Goal: Task Accomplishment & Management: Contribute content

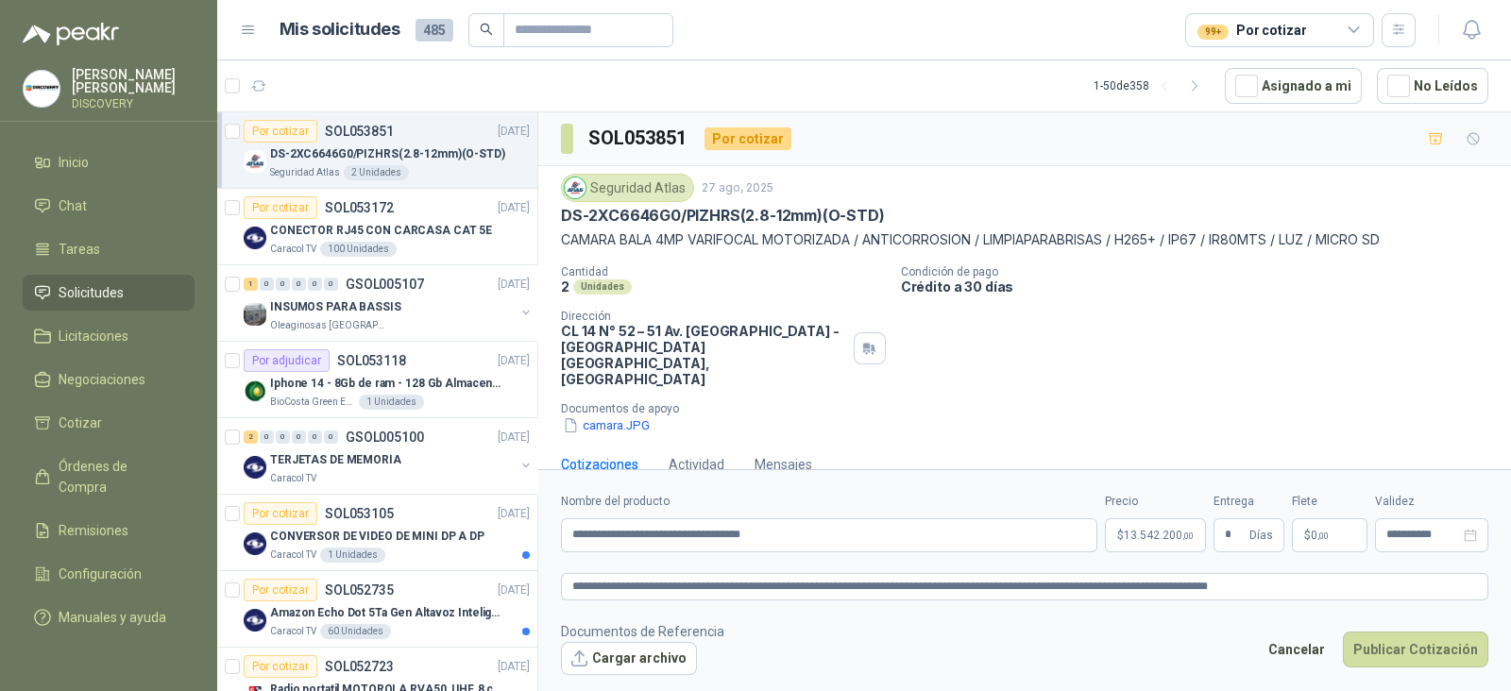
click at [813, 402] on p "Documentos de apoyo" at bounding box center [1032, 408] width 943 height 13
click at [1352, 534] on p "$ 0 ,00" at bounding box center [1330, 536] width 76 height 34
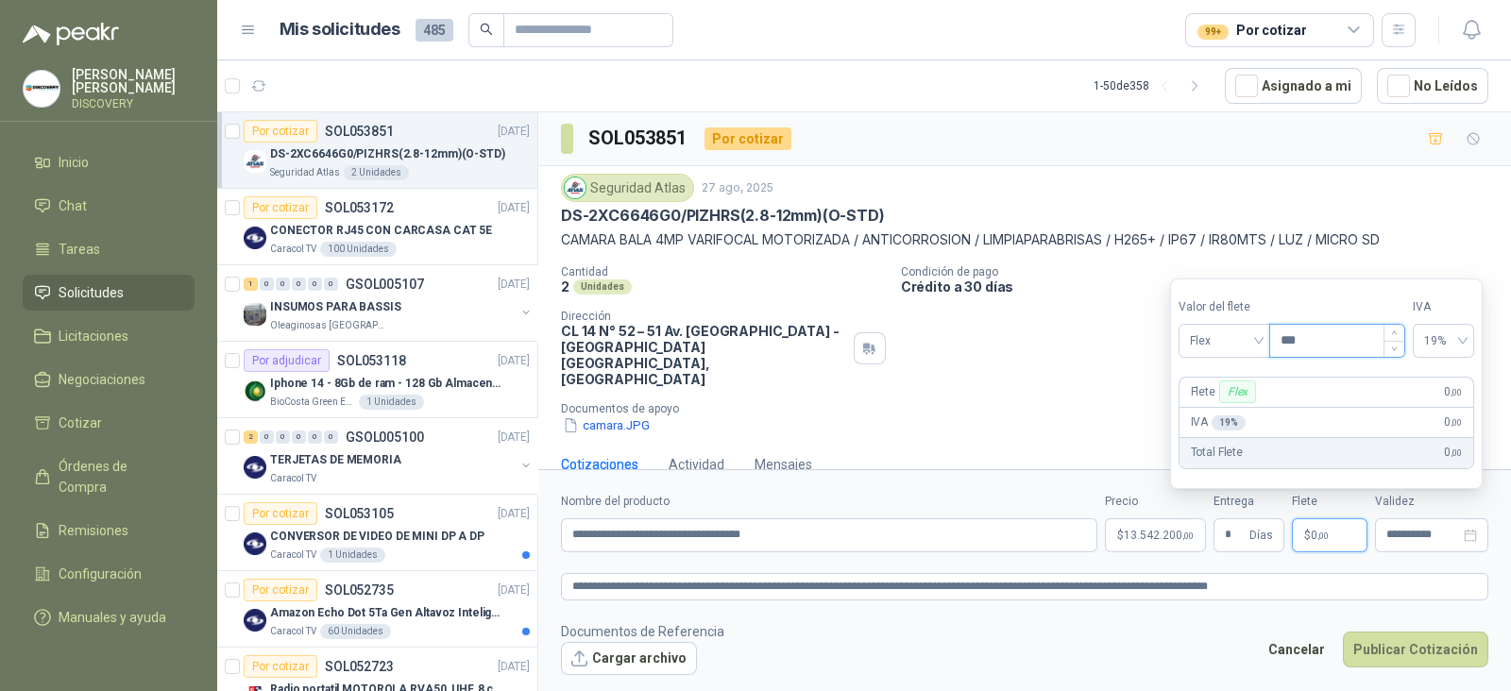
click at [1329, 350] on input "***" at bounding box center [1337, 341] width 134 height 32
type input "*********"
click at [1039, 416] on div "camara.JPG" at bounding box center [1032, 426] width 943 height 20
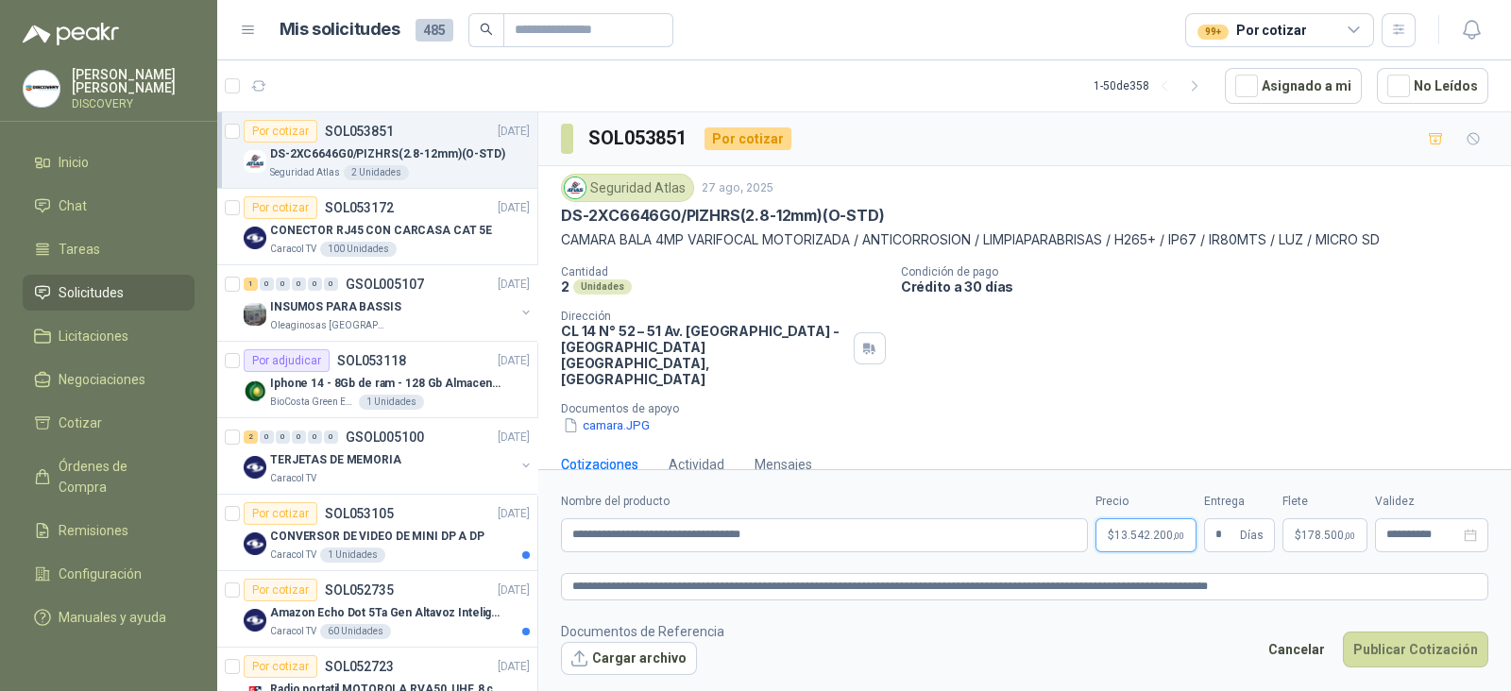
click at [1161, 543] on p "$ 13.542.200 ,00" at bounding box center [1146, 536] width 101 height 34
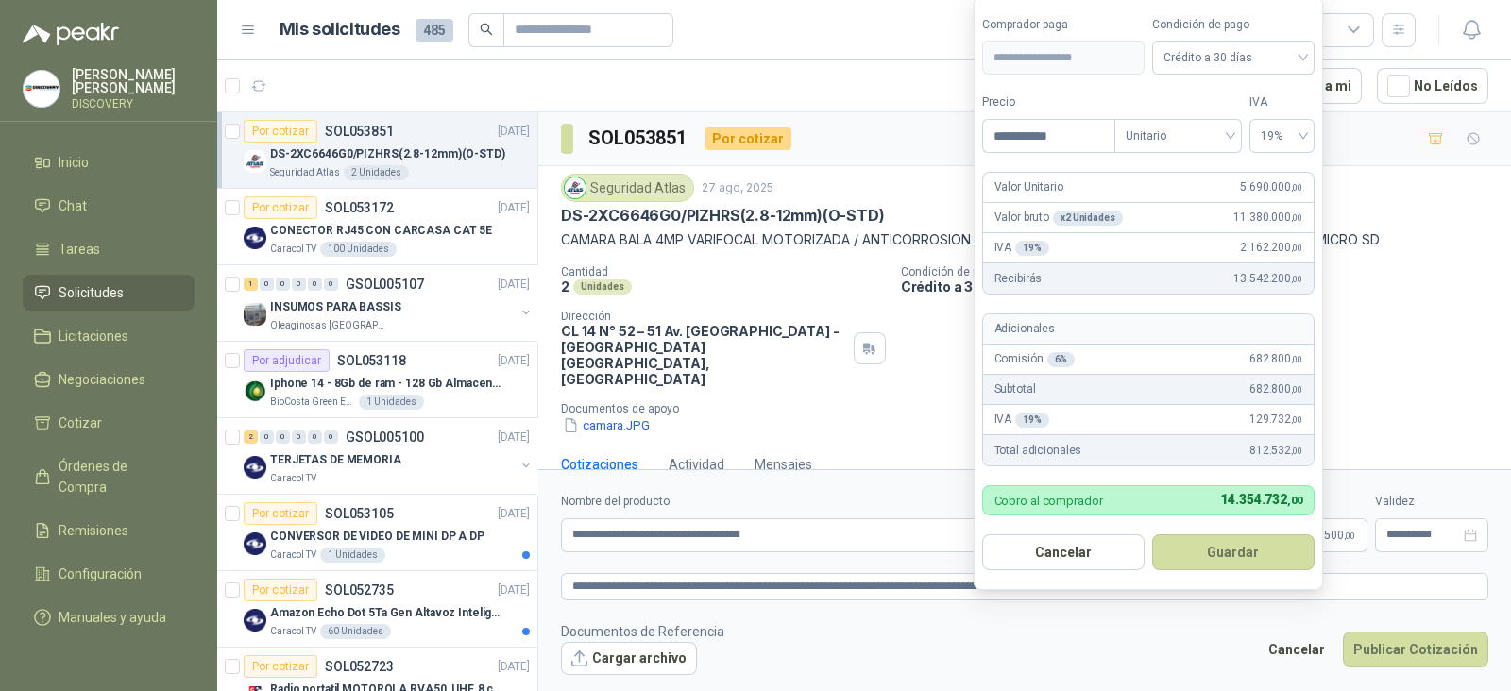
click at [1365, 283] on p "Crédito a 30 días" at bounding box center [1202, 287] width 603 height 16
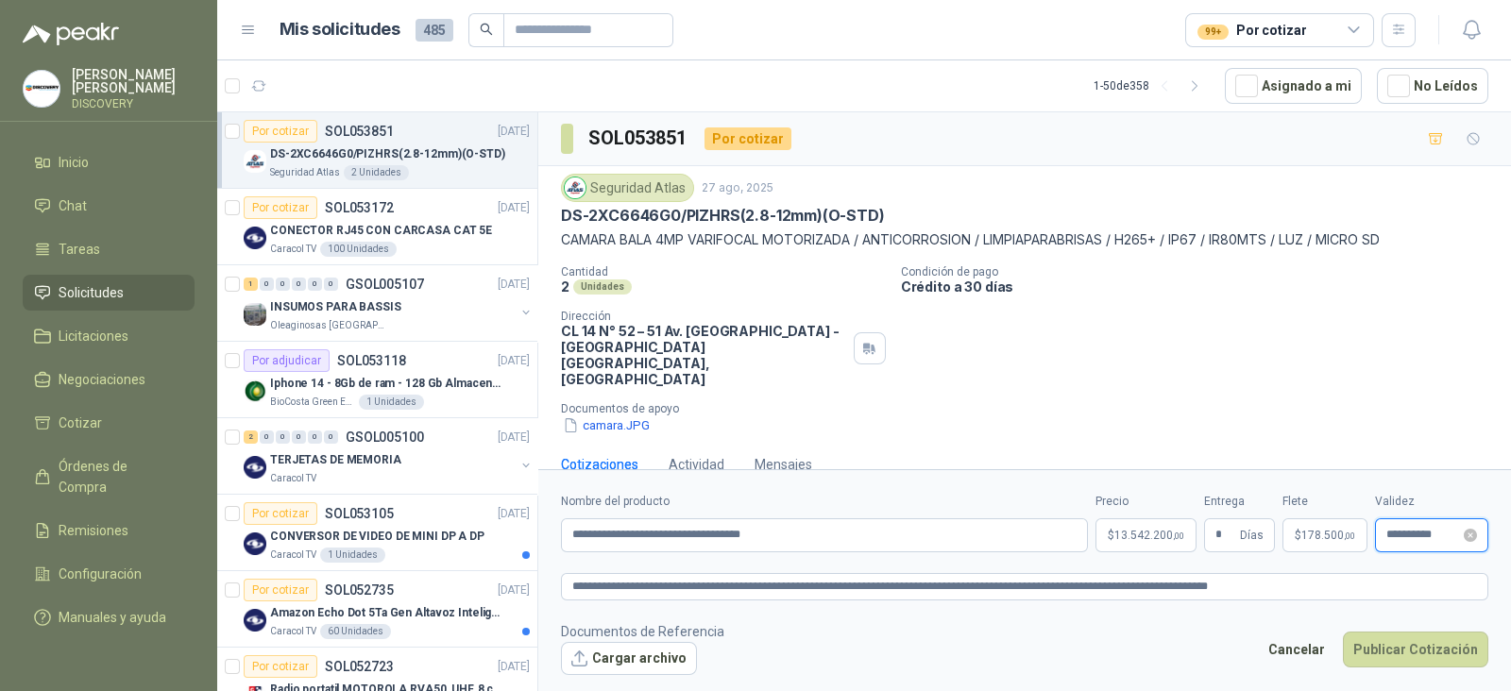
click at [1436, 535] on input "**********" at bounding box center [1423, 535] width 74 height 12
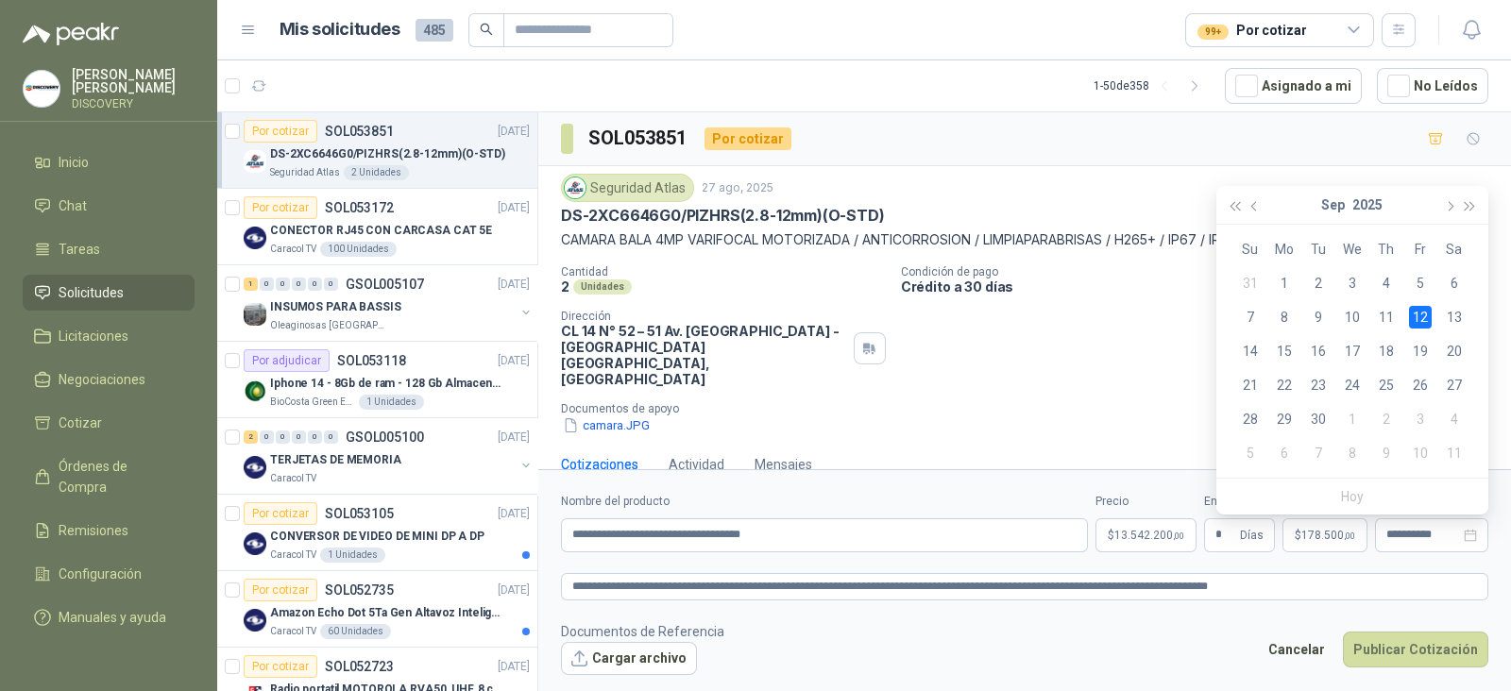
click at [1267, 203] on div "[DATE]" at bounding box center [1353, 205] width 172 height 38
click at [1267, 209] on div "[DATE]" at bounding box center [1353, 205] width 172 height 38
click at [1258, 219] on button "button" at bounding box center [1255, 205] width 21 height 38
click at [1254, 449] on div "31" at bounding box center [1250, 453] width 23 height 23
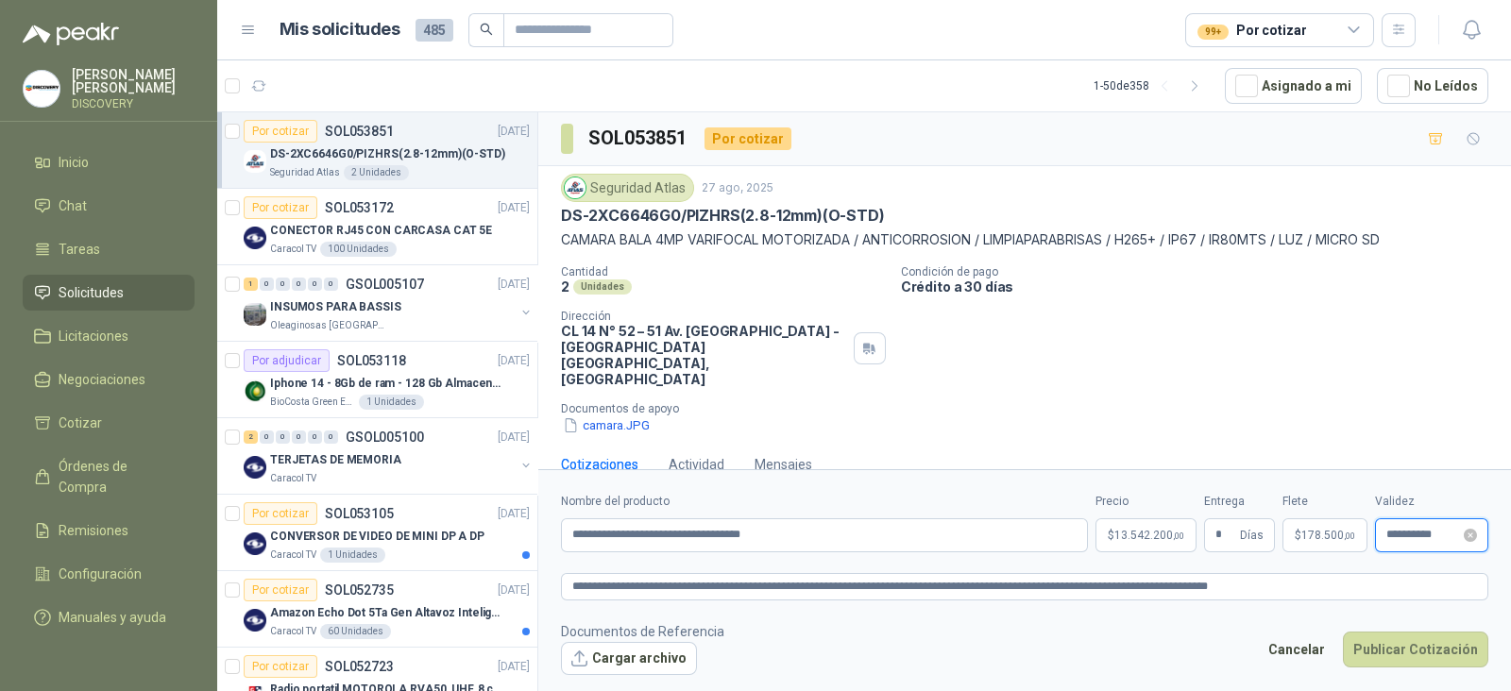
click at [1433, 534] on input "**********" at bounding box center [1423, 535] width 74 height 12
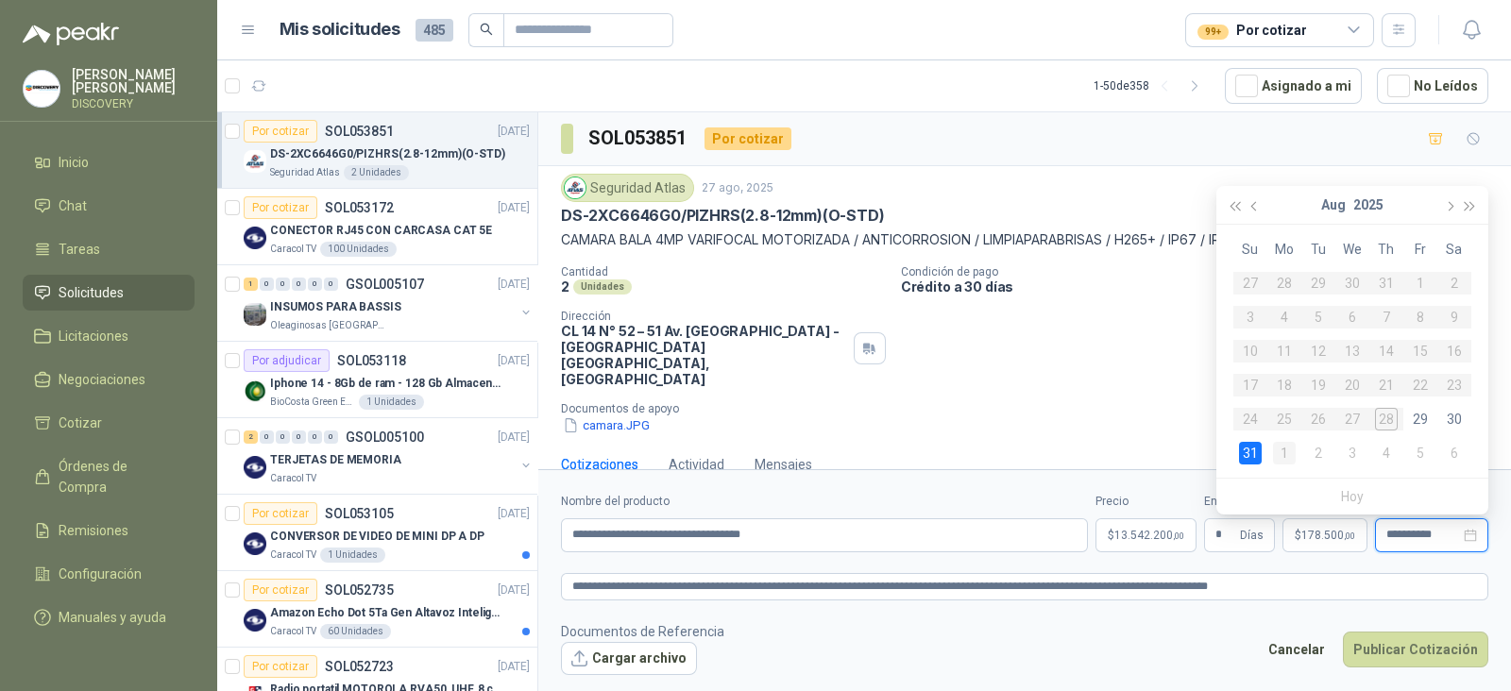
type input "**********"
click at [1282, 455] on div "1" at bounding box center [1284, 453] width 23 height 23
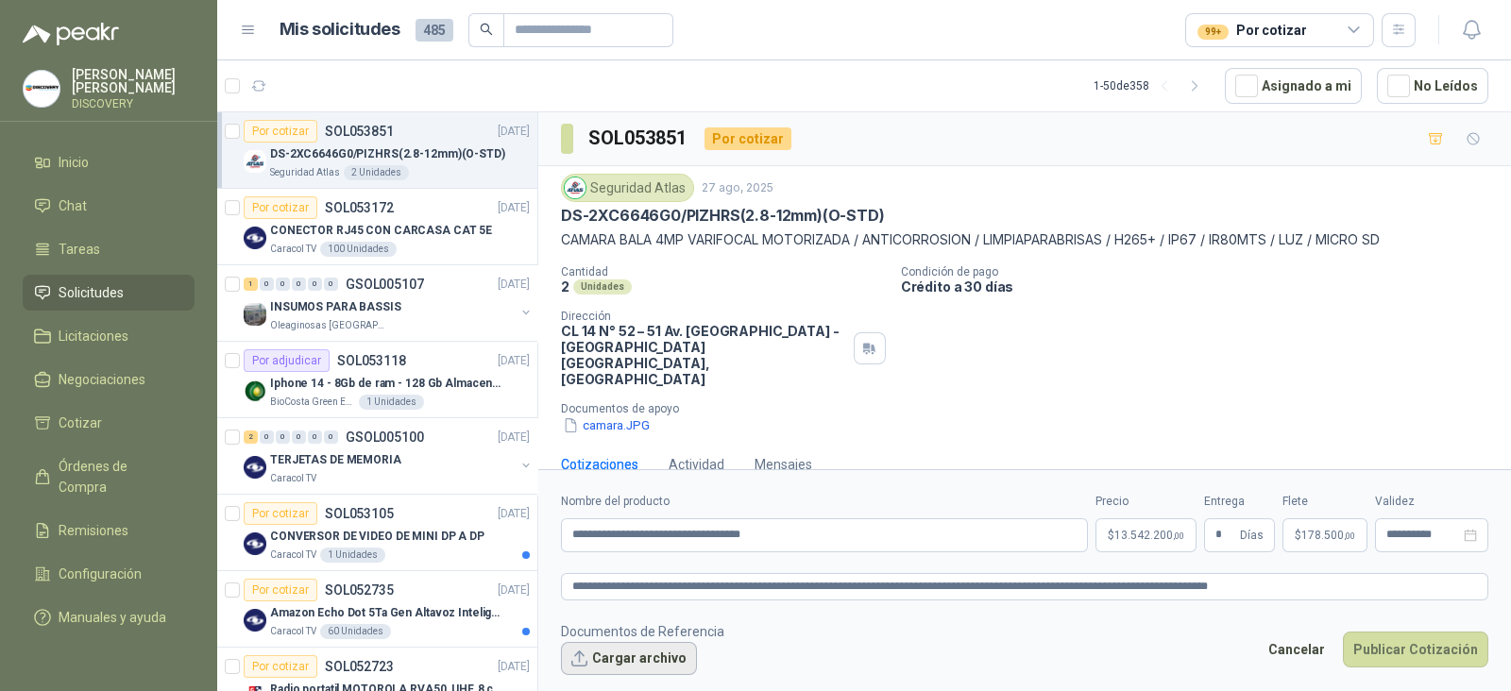
click at [654, 649] on button "Cargar archivo" at bounding box center [629, 659] width 136 height 34
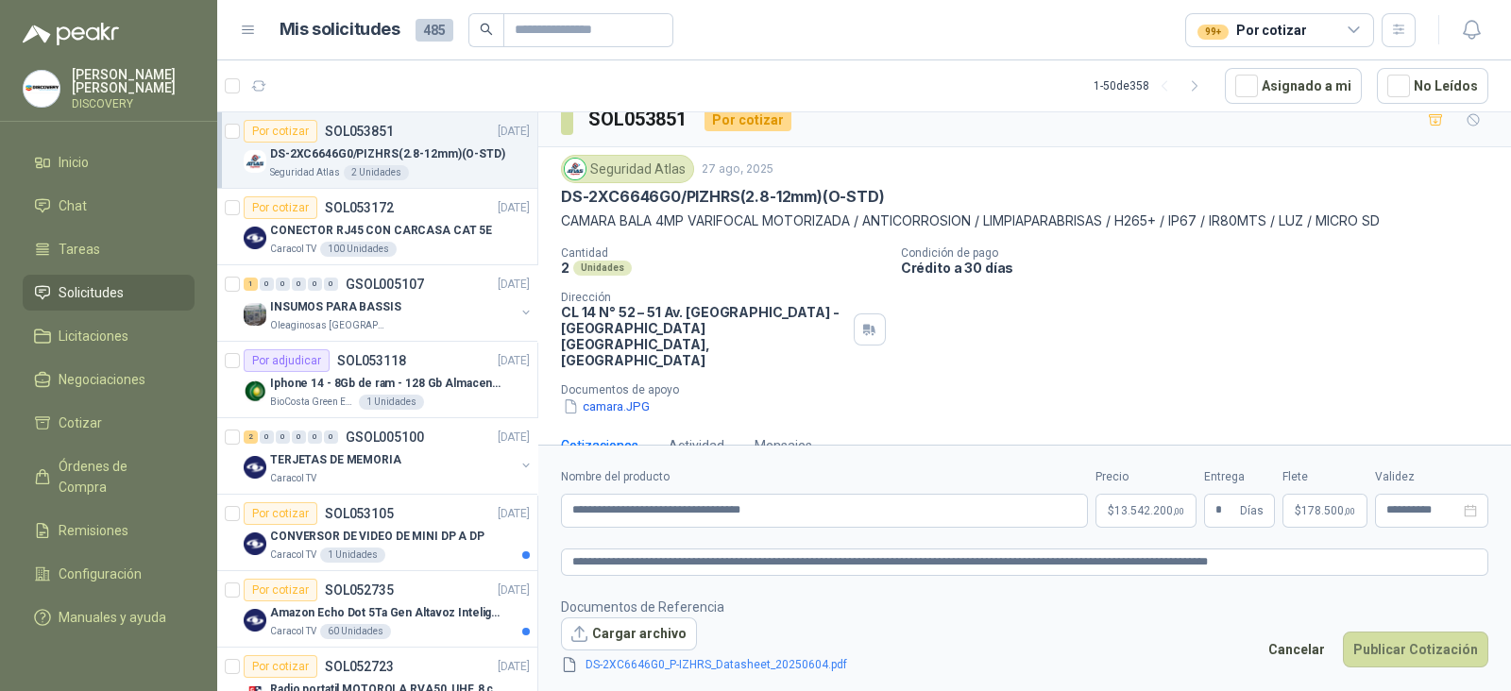
scroll to position [25, 0]
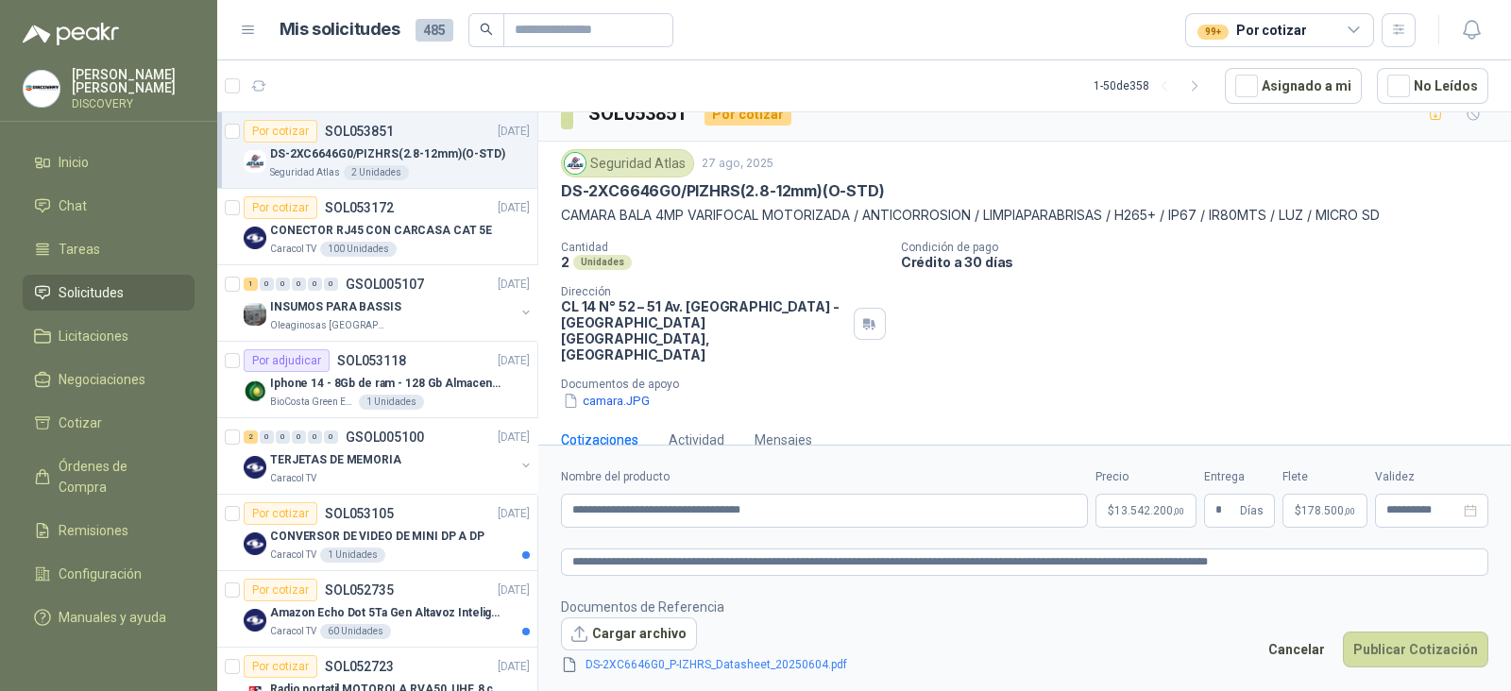
click at [1369, 524] on div "**********" at bounding box center [1024, 498] width 927 height 60
click at [1350, 514] on span ",00" at bounding box center [1349, 511] width 11 height 10
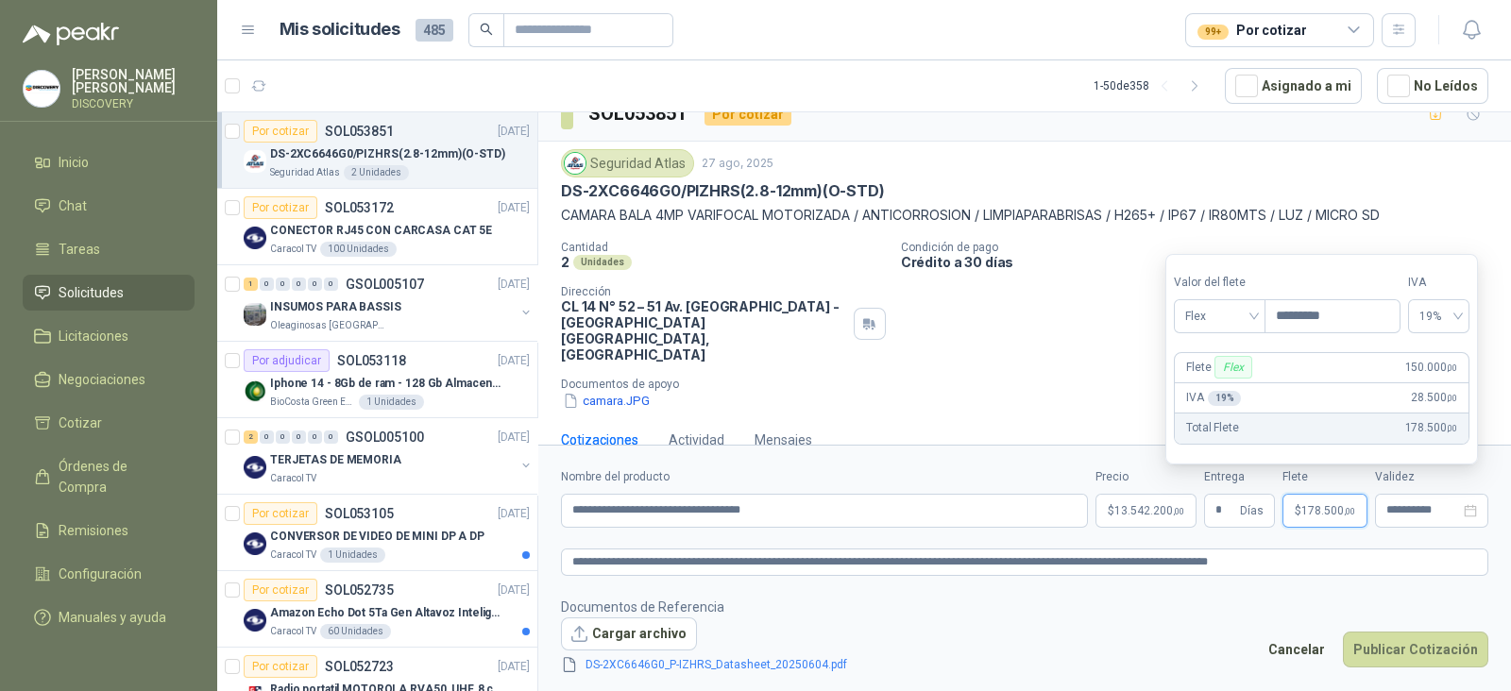
click at [1044, 391] on div "camara.JPG" at bounding box center [1032, 401] width 943 height 20
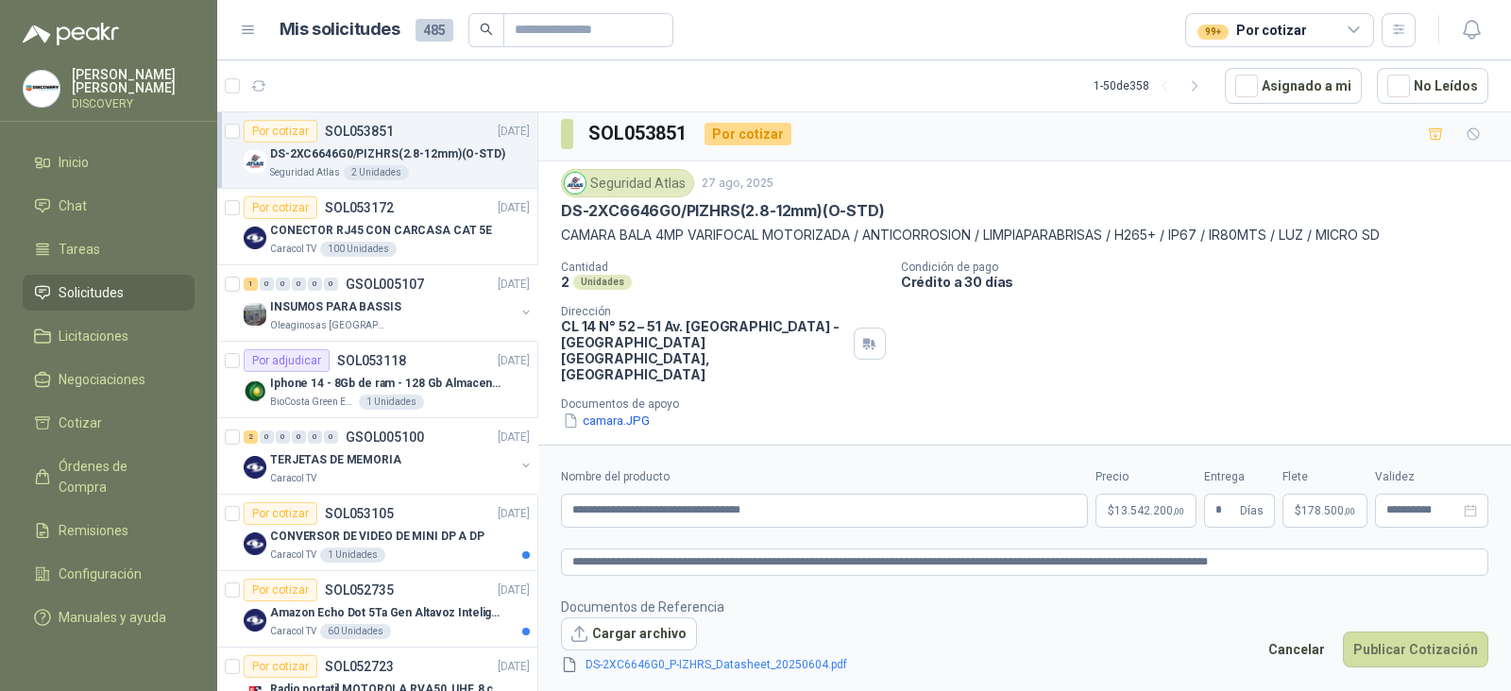
scroll to position [0, 0]
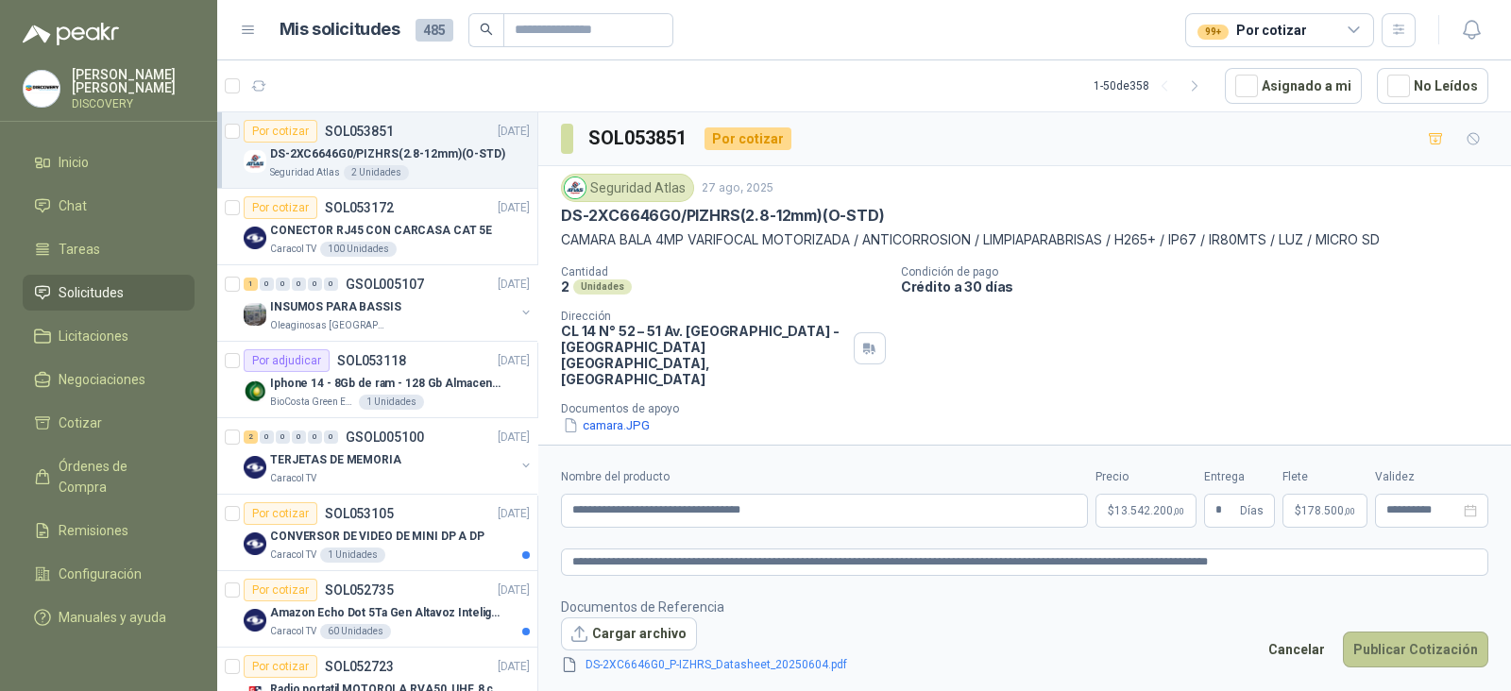
click at [1429, 642] on button "Publicar Cotización" at bounding box center [1415, 650] width 145 height 36
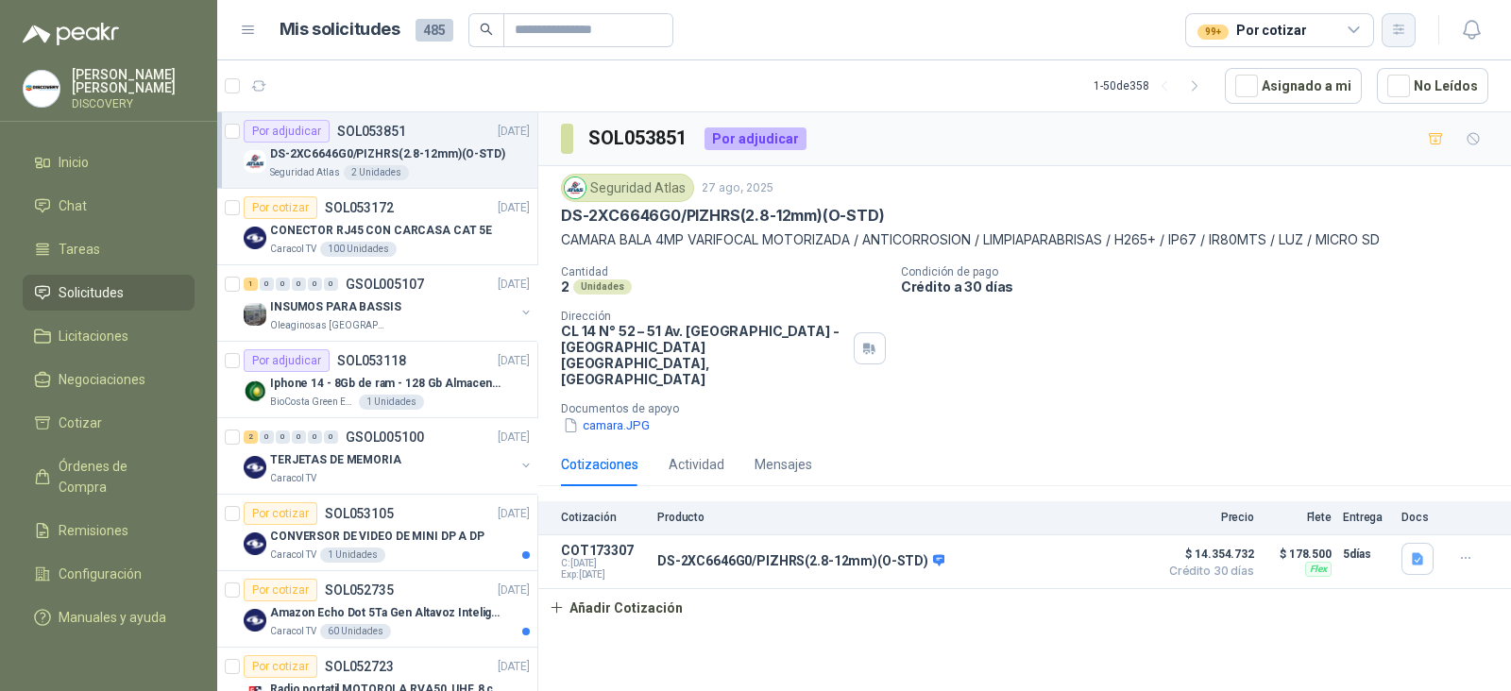
click at [1403, 26] on icon "button" at bounding box center [1399, 30] width 16 height 16
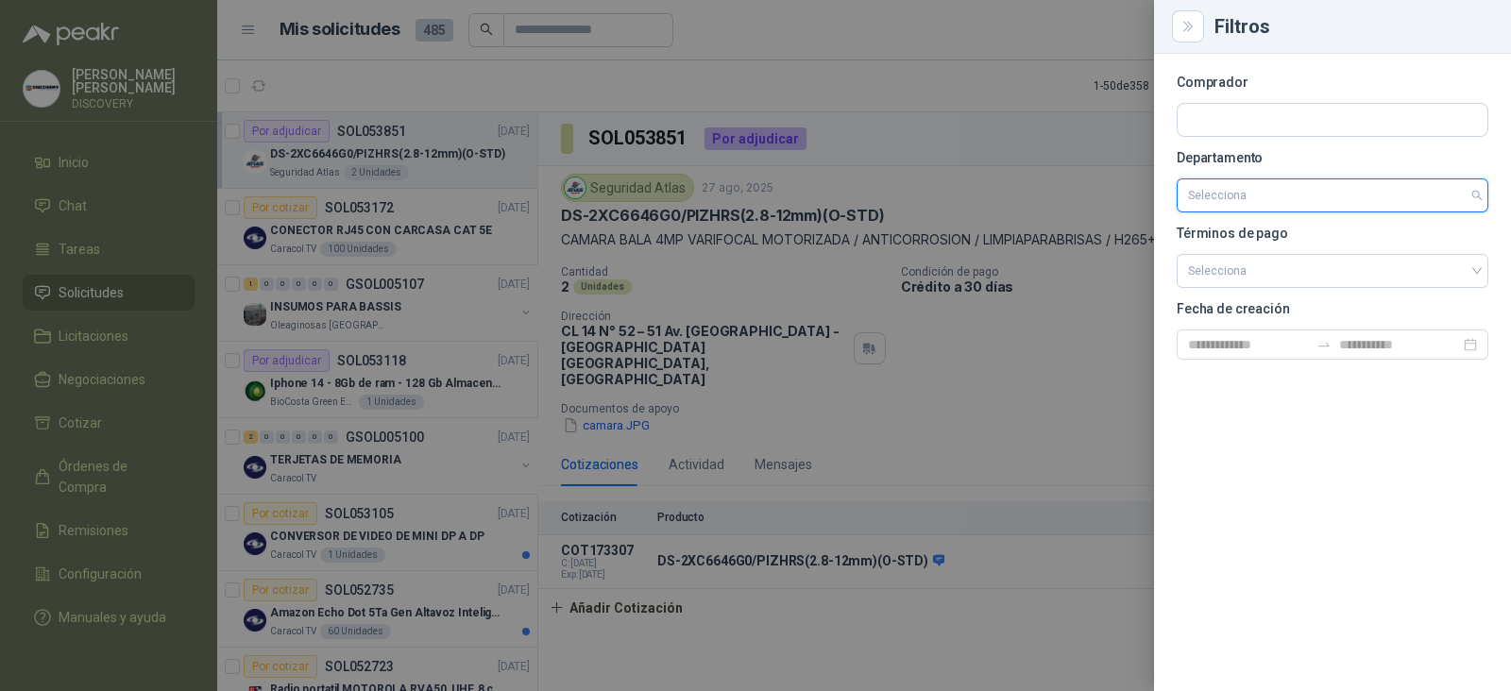
click at [1335, 203] on input "search" at bounding box center [1332, 195] width 289 height 32
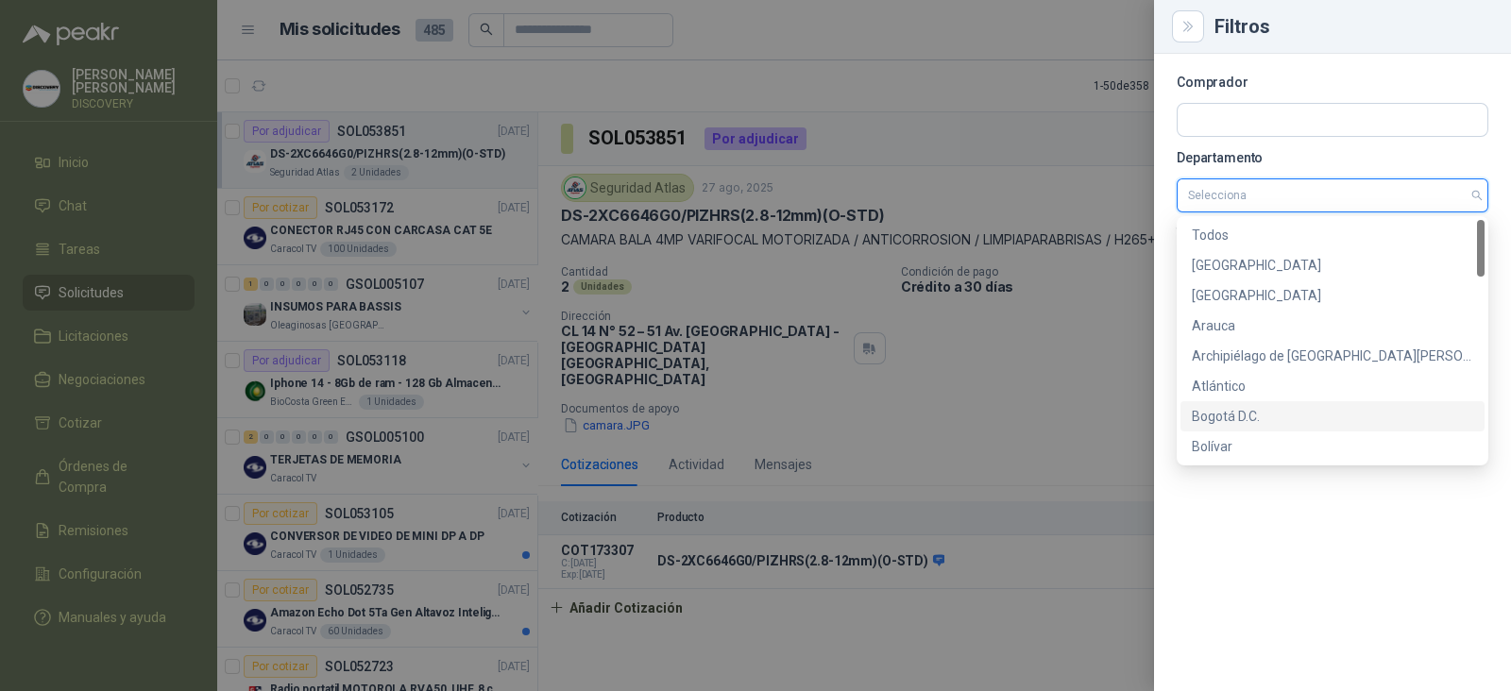
click at [1246, 412] on div "Bogotá D.C." at bounding box center [1332, 416] width 281 height 21
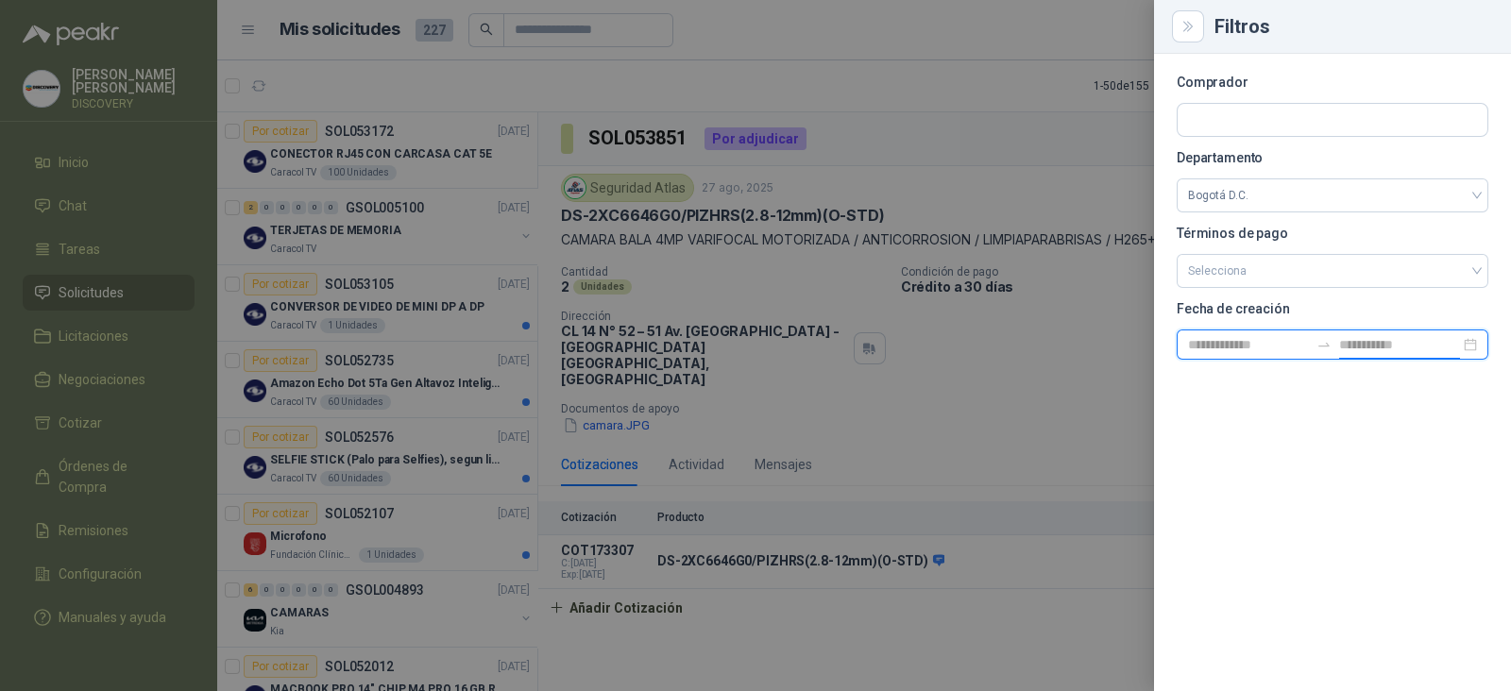
click at [1379, 344] on input at bounding box center [1399, 344] width 121 height 21
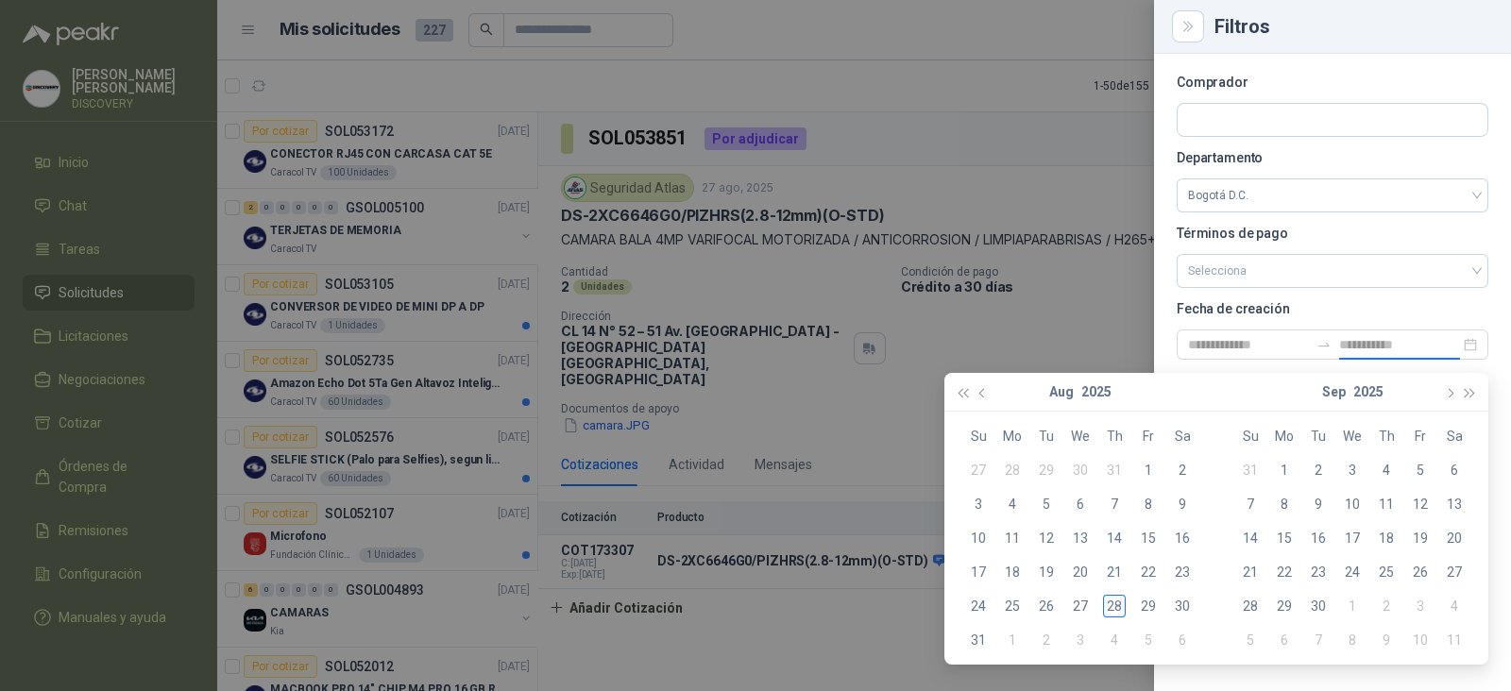
click at [1356, 316] on section "Comprador Departamento Bogotá D.C. Términos de pago Selecciona Fecha de creación" at bounding box center [1333, 218] width 312 height 283
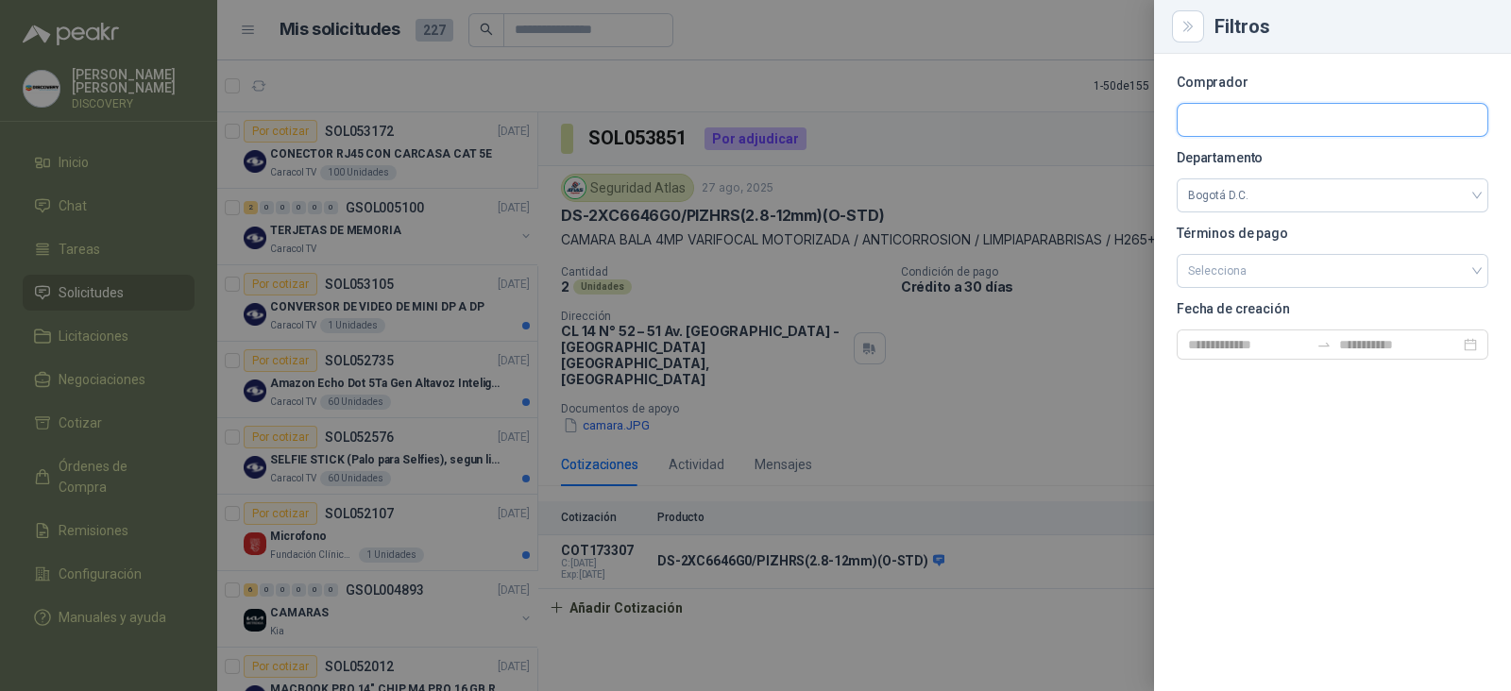
click at [1276, 121] on input "text" at bounding box center [1333, 120] width 310 height 32
click at [1365, 403] on div "Comprador Departamento Bogotá D.C. Términos de pago Selecciona Fecha de creación" at bounding box center [1332, 373] width 357 height 638
click at [1387, 353] on input at bounding box center [1399, 344] width 121 height 21
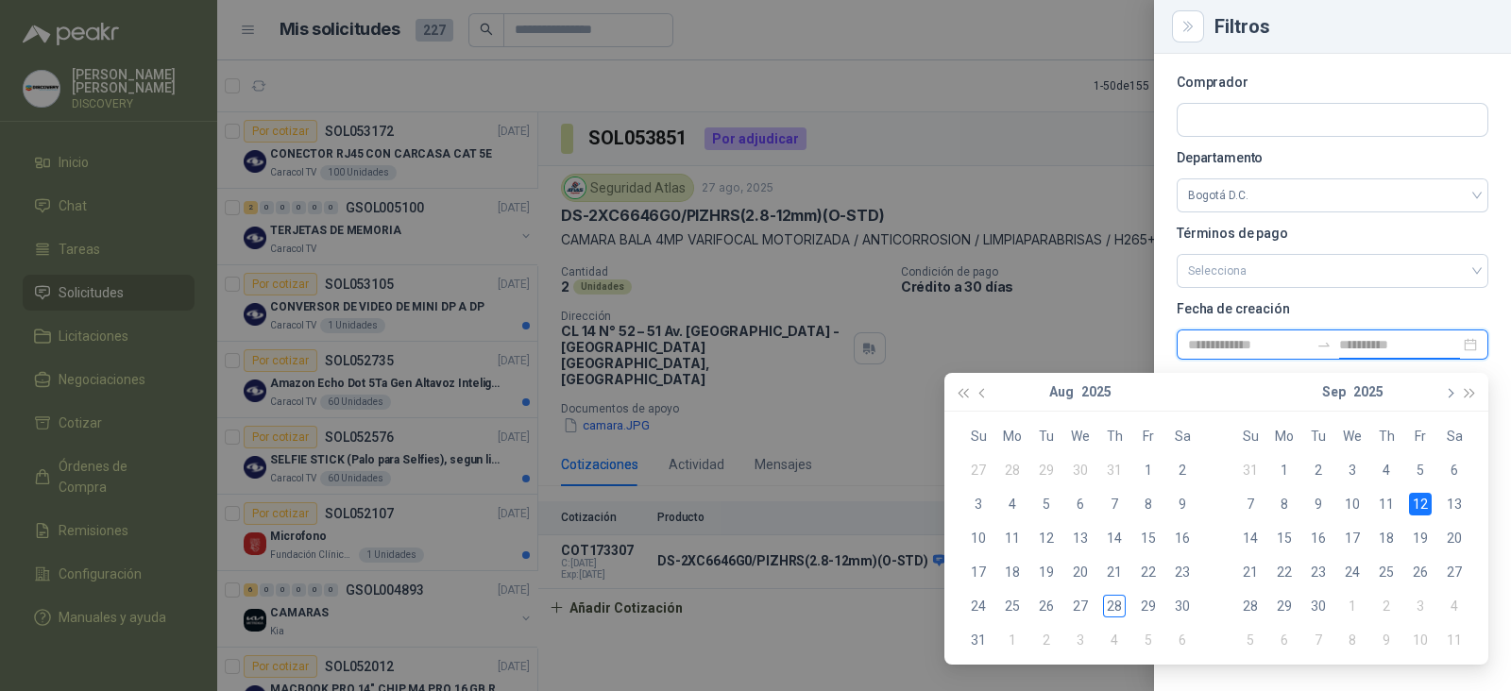
type input "**********"
click at [1472, 388] on button "button" at bounding box center [1470, 392] width 21 height 38
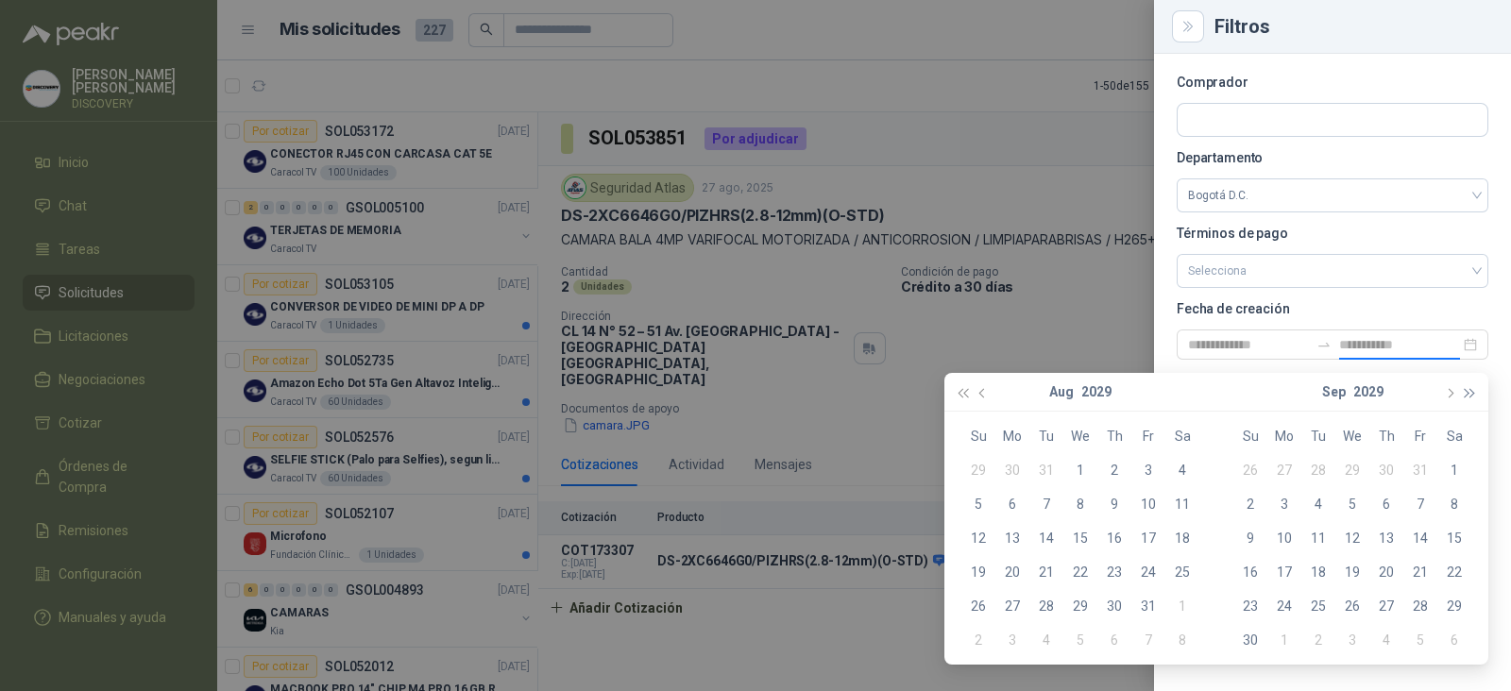
click at [1472, 388] on button "button" at bounding box center [1470, 392] width 21 height 38
type input "**********"
click at [1286, 604] on div "30" at bounding box center [1284, 606] width 23 height 23
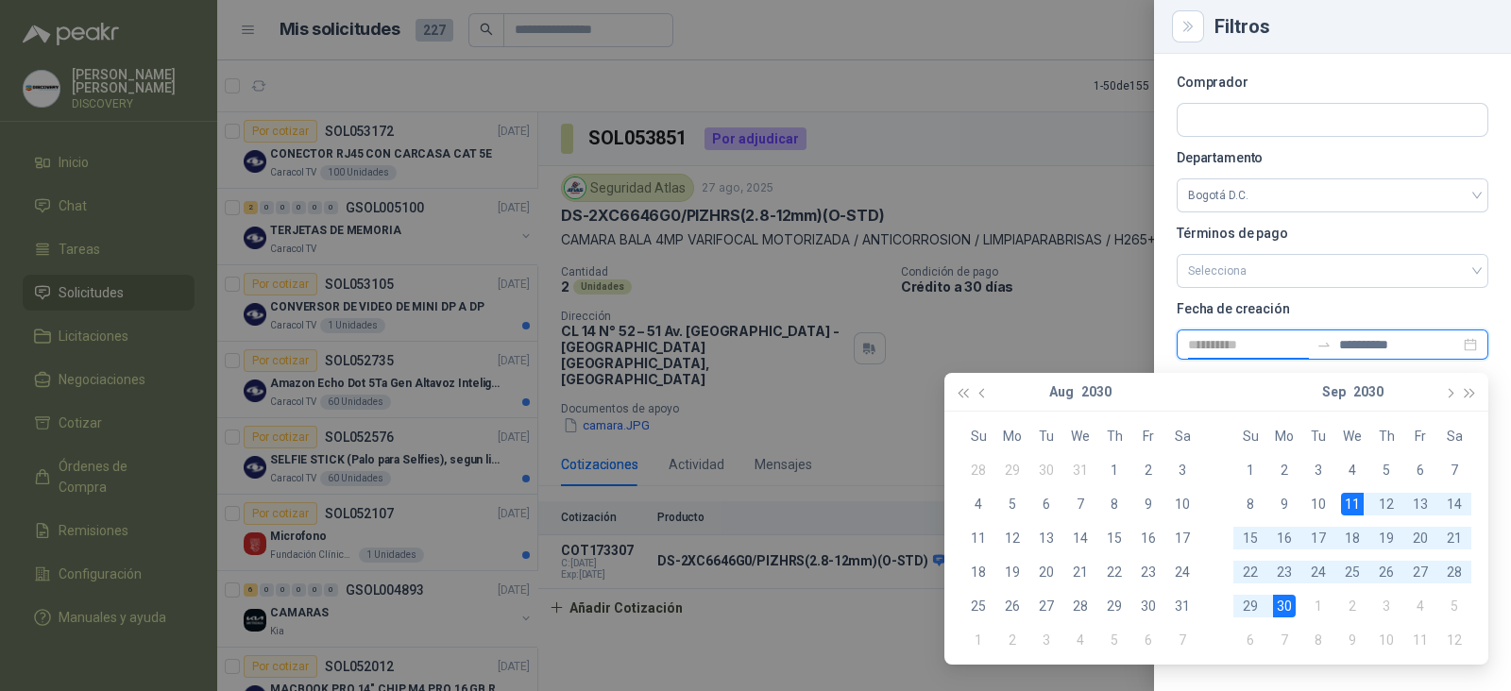
type input "**********"
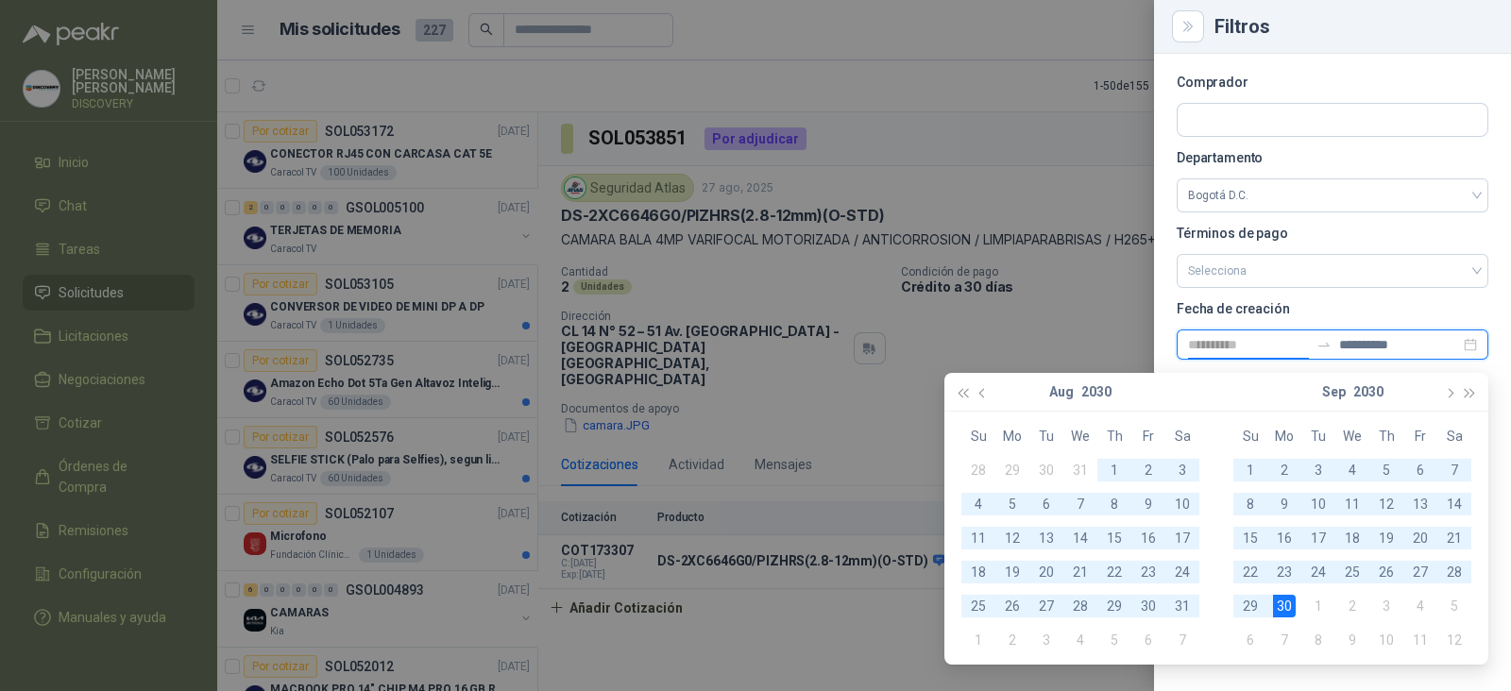
type input "**********"
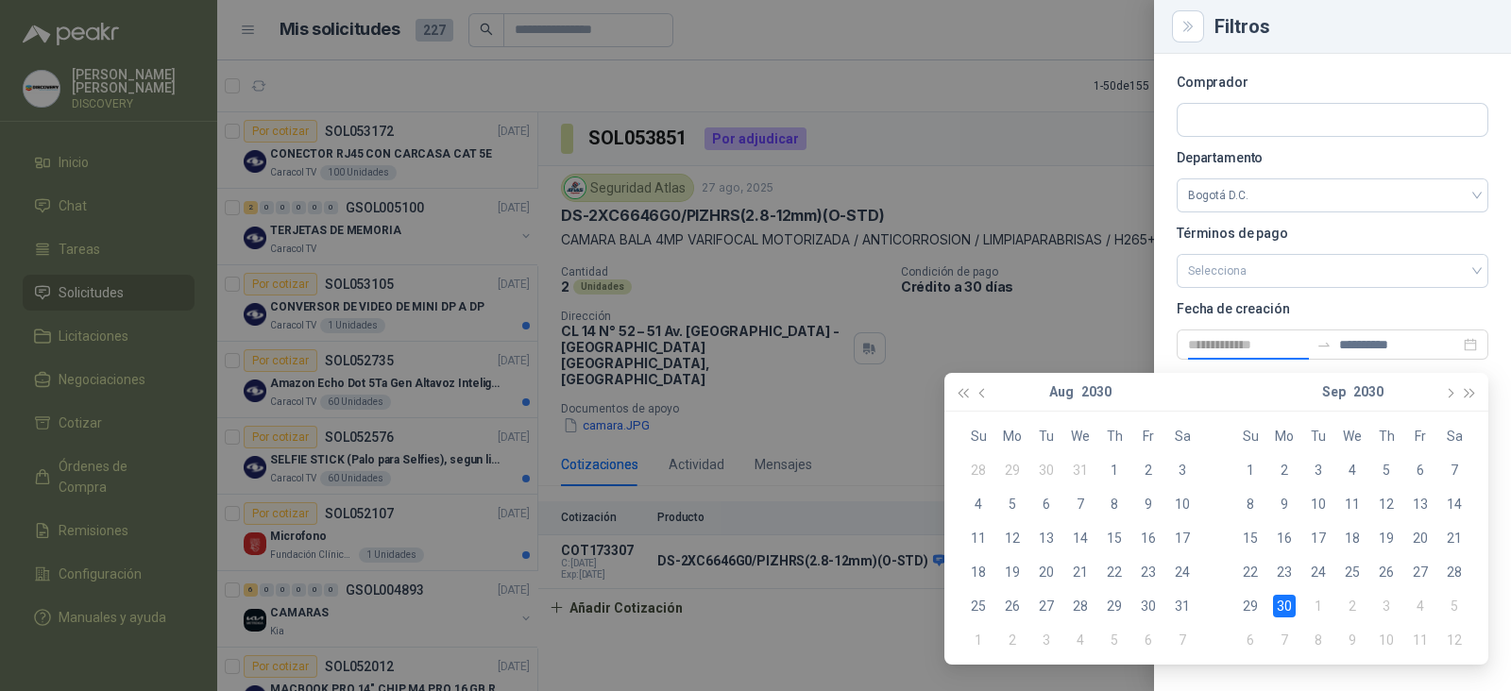
click at [995, 393] on div "[DATE]" at bounding box center [1081, 392] width 172 height 38
click at [965, 388] on button "button" at bounding box center [962, 392] width 21 height 38
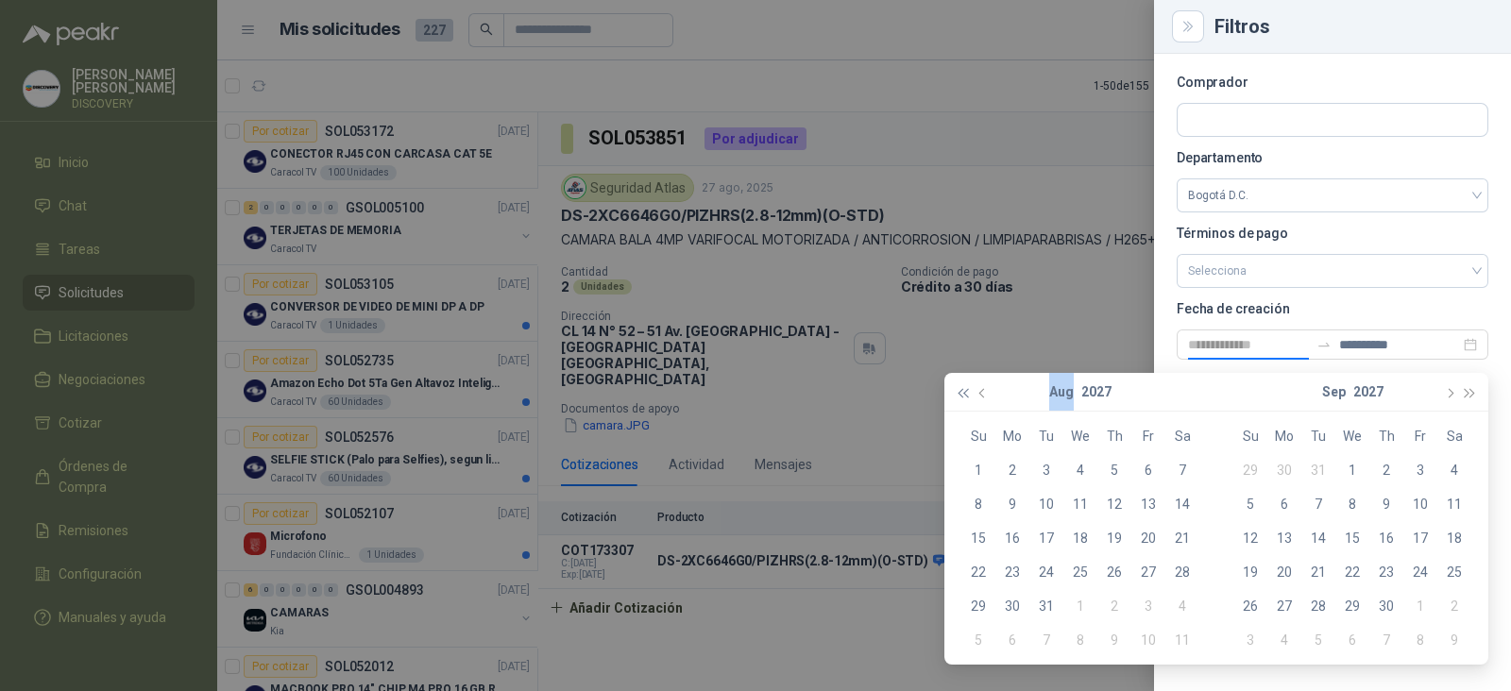
click at [965, 388] on button "button" at bounding box center [962, 392] width 21 height 38
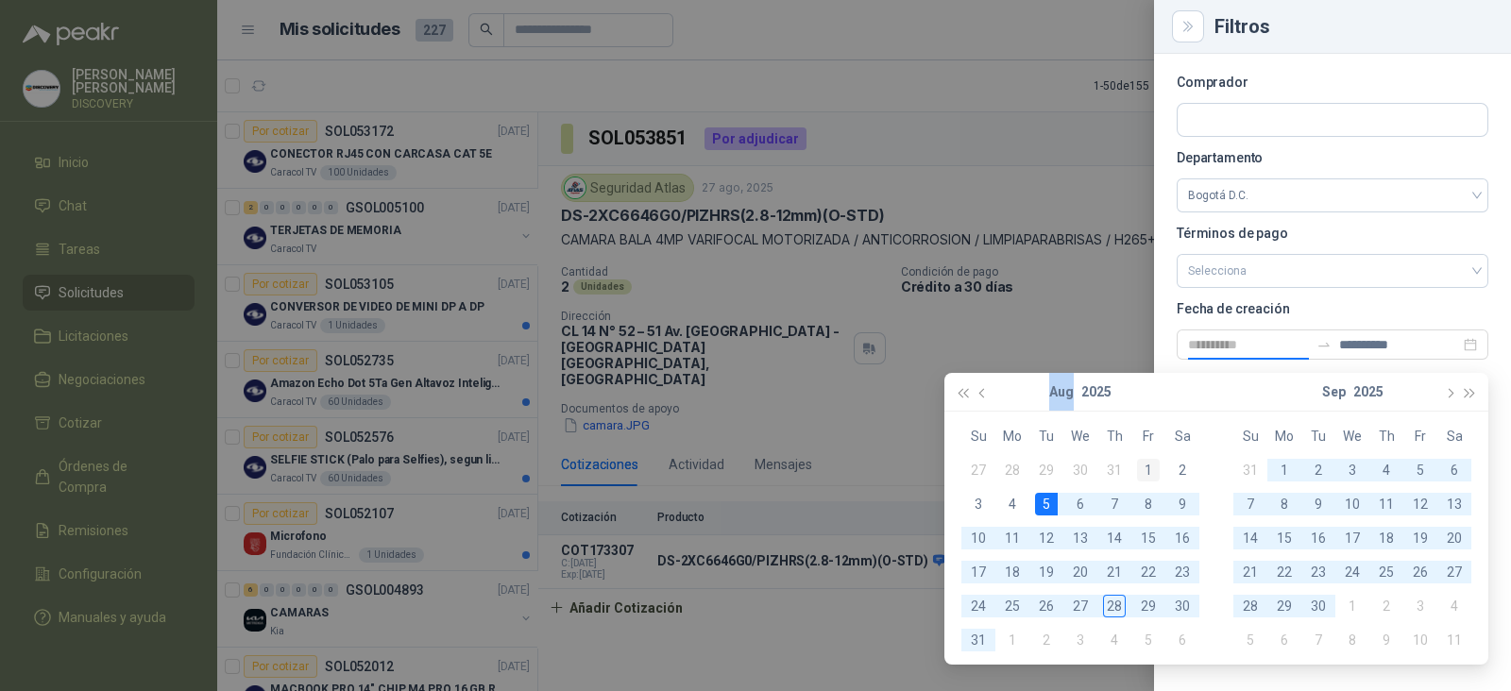
type input "**********"
click at [1147, 477] on div "1" at bounding box center [1148, 470] width 23 height 23
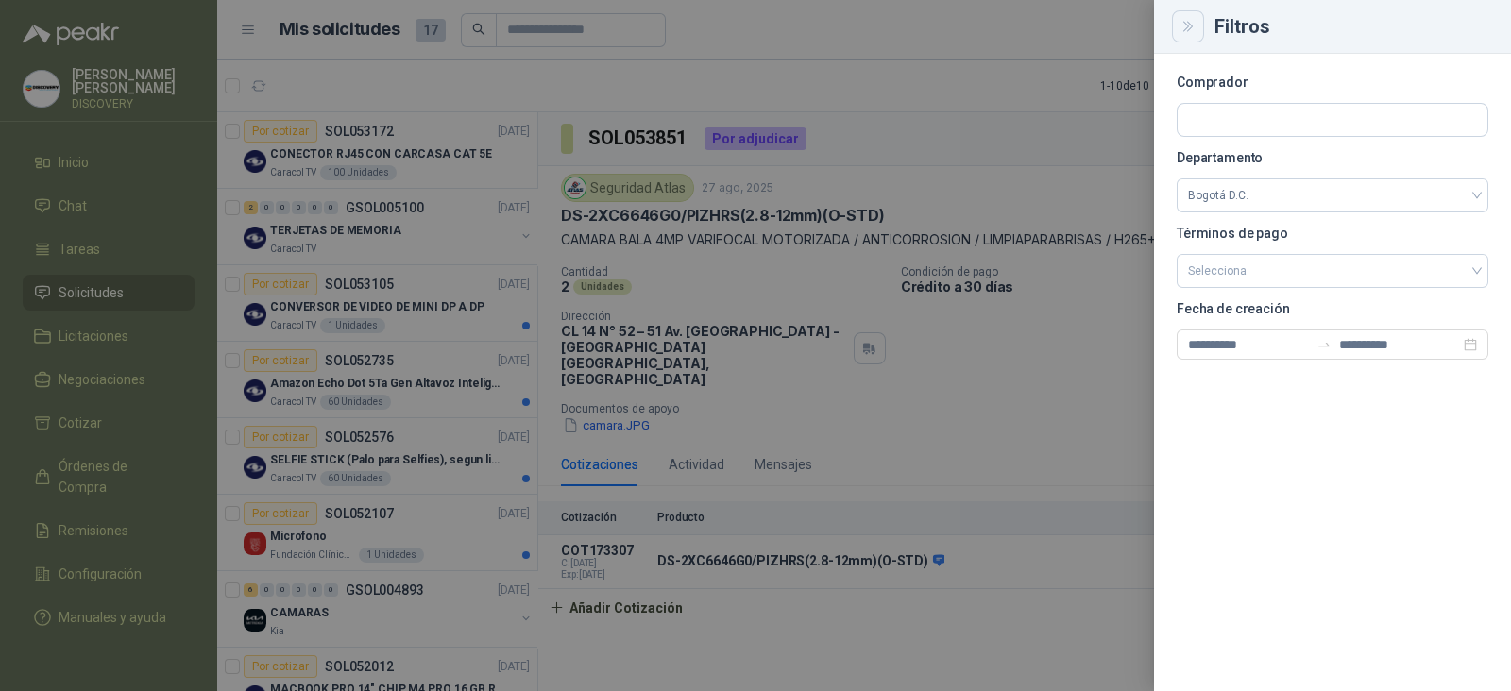
click at [1194, 30] on icon "Close" at bounding box center [1189, 27] width 16 height 16
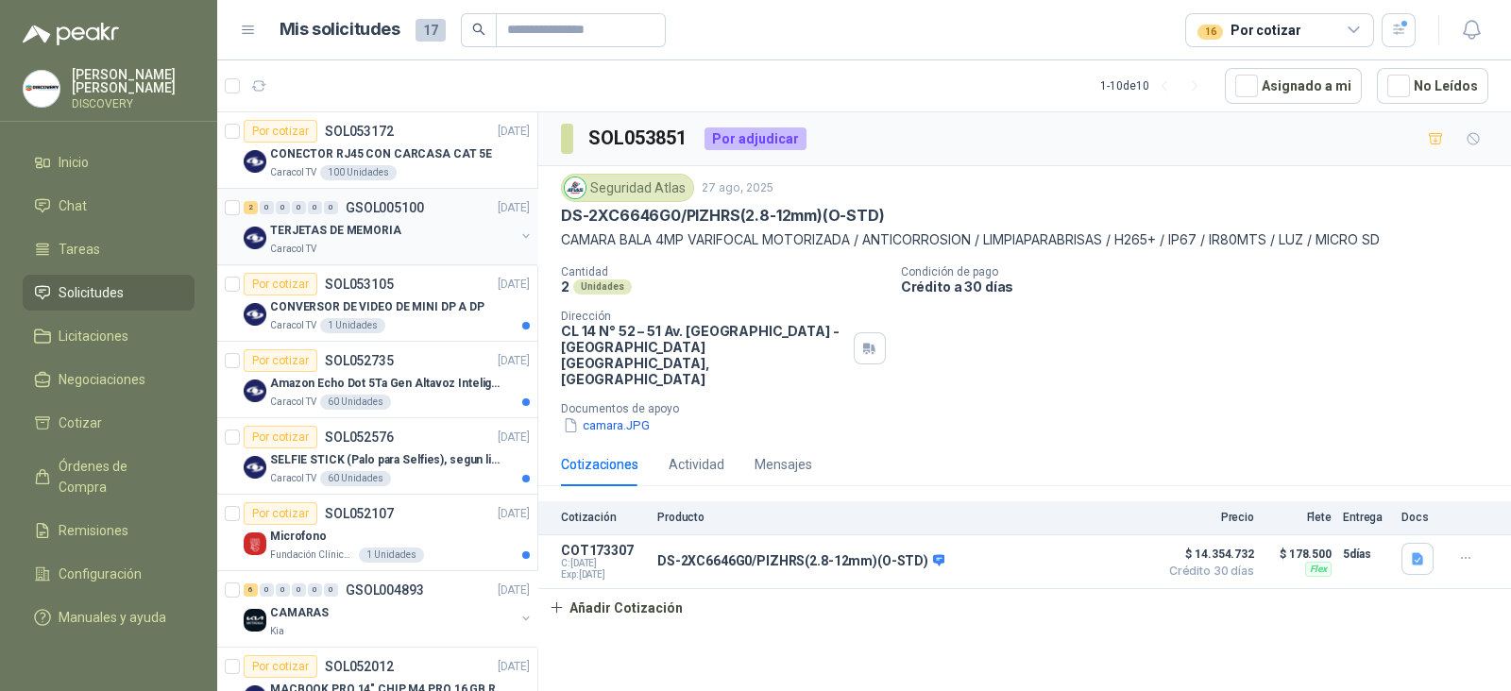
click at [441, 197] on div "2 0 0 0 0 0 GSOL005100 [DATE]" at bounding box center [389, 207] width 290 height 23
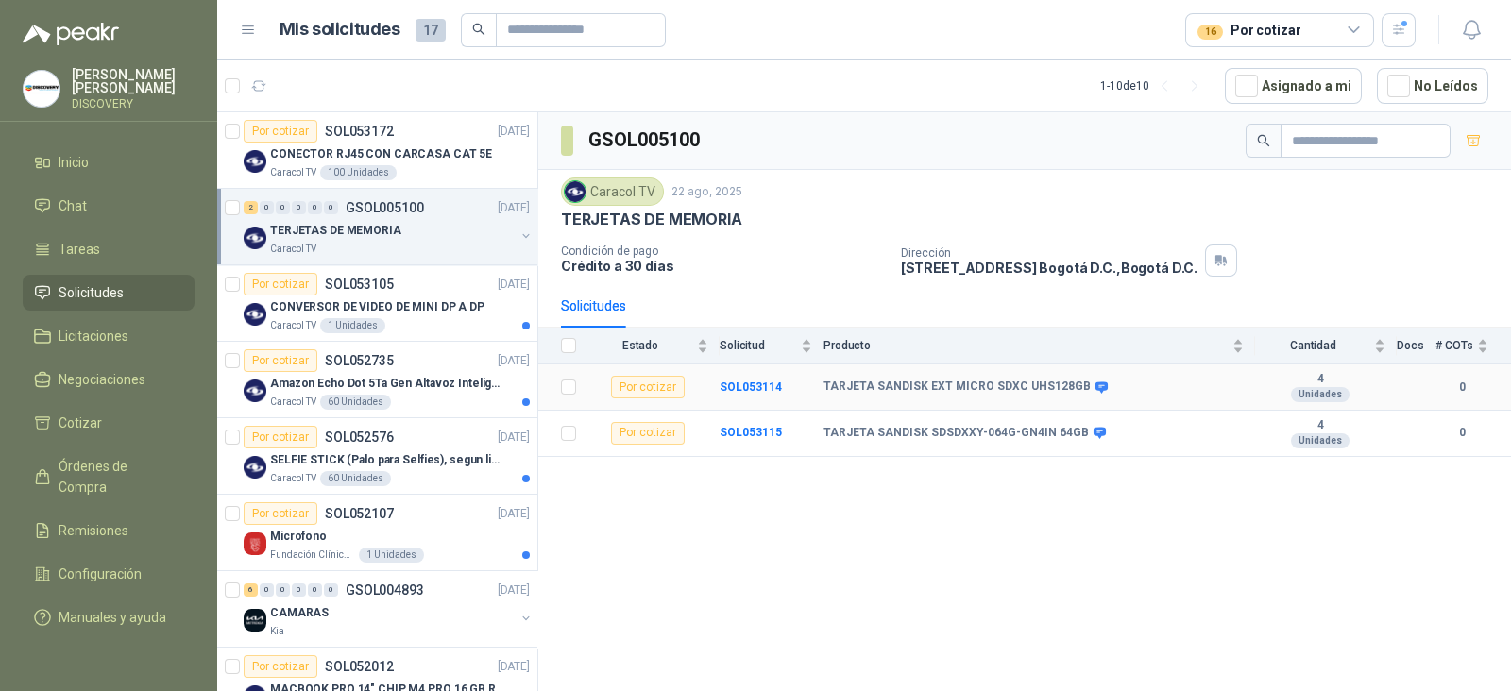
click at [735, 394] on td "SOL053114" at bounding box center [772, 388] width 104 height 46
click at [742, 393] on td "SOL053114" at bounding box center [772, 388] width 104 height 46
click at [756, 383] on b "SOL053114" at bounding box center [751, 387] width 62 height 13
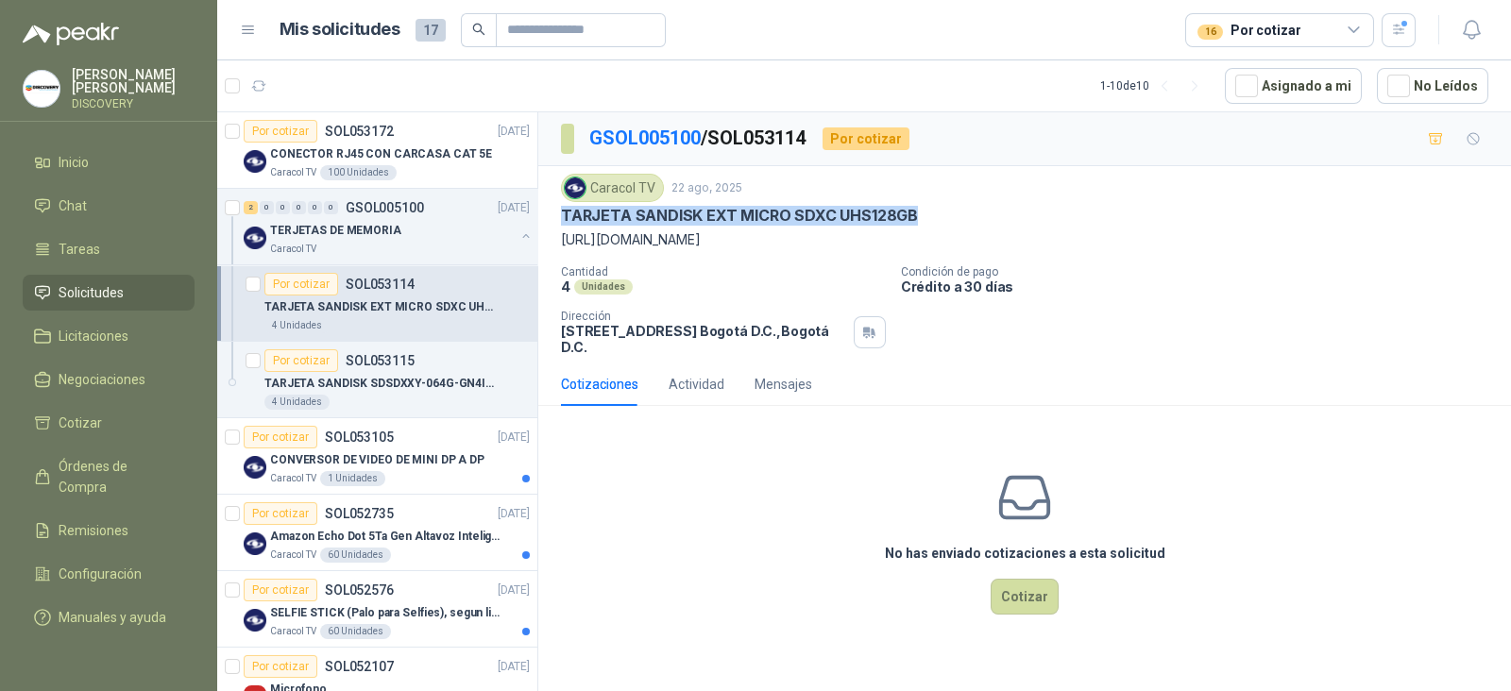
drag, startPoint x: 565, startPoint y: 210, endPoint x: 926, endPoint y: 219, distance: 360.9
click at [926, 219] on div "TARJETA SANDISK EXT MICRO SDXC UHS128GB" at bounding box center [1024, 216] width 927 height 20
copy p "TARJETA SANDISK EXT MICRO SDXC UHS128GB"
click at [631, 129] on link "GSOL005100" at bounding box center [644, 138] width 111 height 23
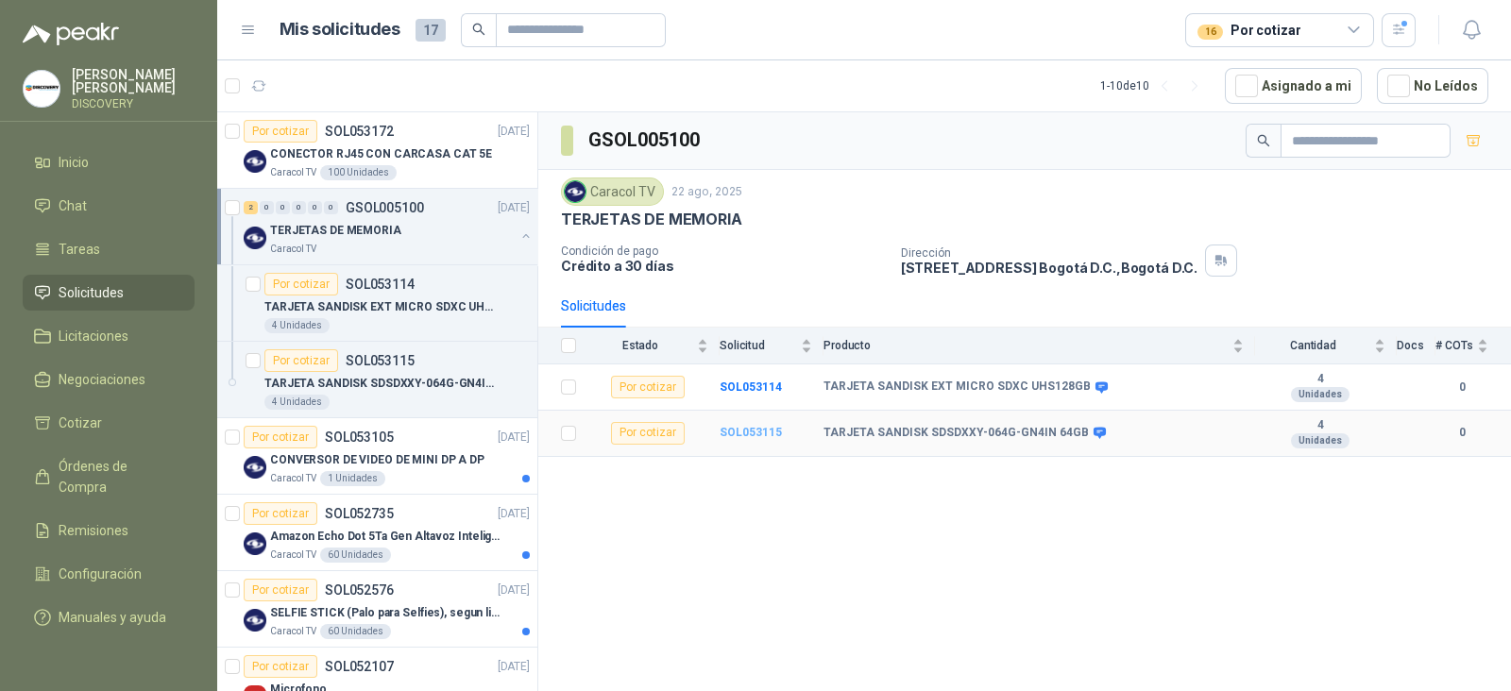
click at [759, 426] on b "SOL053115" at bounding box center [751, 432] width 62 height 13
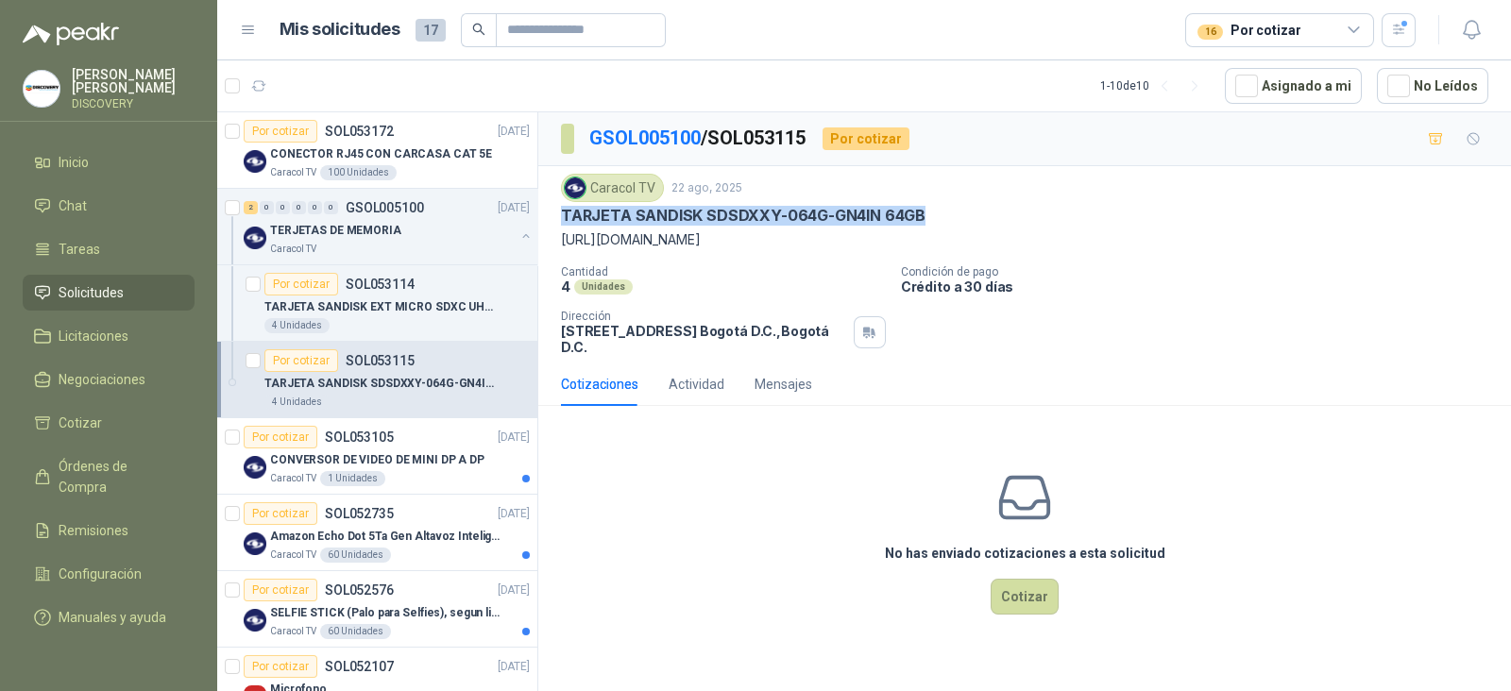
drag, startPoint x: 564, startPoint y: 214, endPoint x: 1005, endPoint y: 221, distance: 441.1
click at [1005, 221] on div "TARJETA SANDISK SDSDXXY-064G-GN4IN 64GB" at bounding box center [1024, 216] width 927 height 20
copy p "TARJETA SANDISK SDSDXXY-064G-GN4IN 64GB"
click at [647, 133] on link "GSOL005100" at bounding box center [644, 138] width 111 height 23
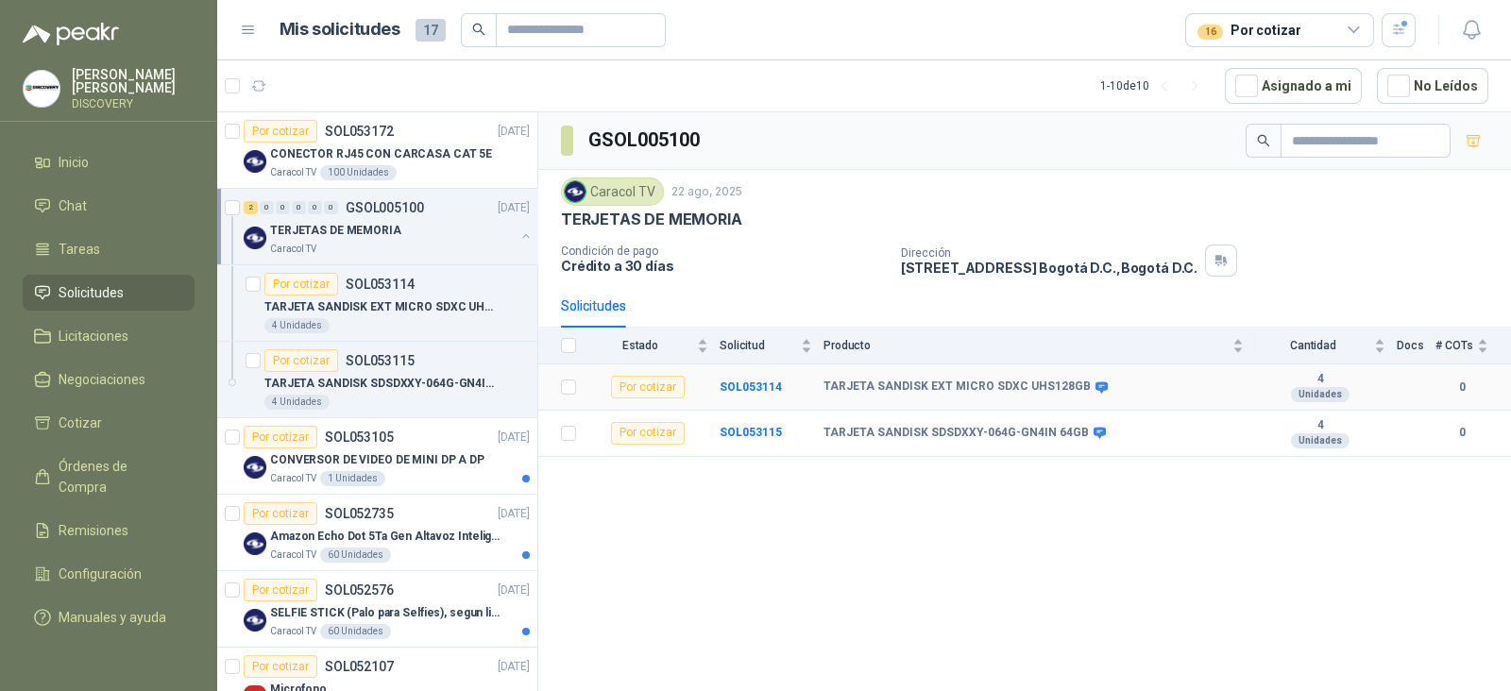
click at [1053, 377] on td "TARJETA SANDISK EXT MICRO SDXC UHS128GB" at bounding box center [1040, 388] width 432 height 46
click at [252, 205] on div "2" at bounding box center [251, 207] width 14 height 13
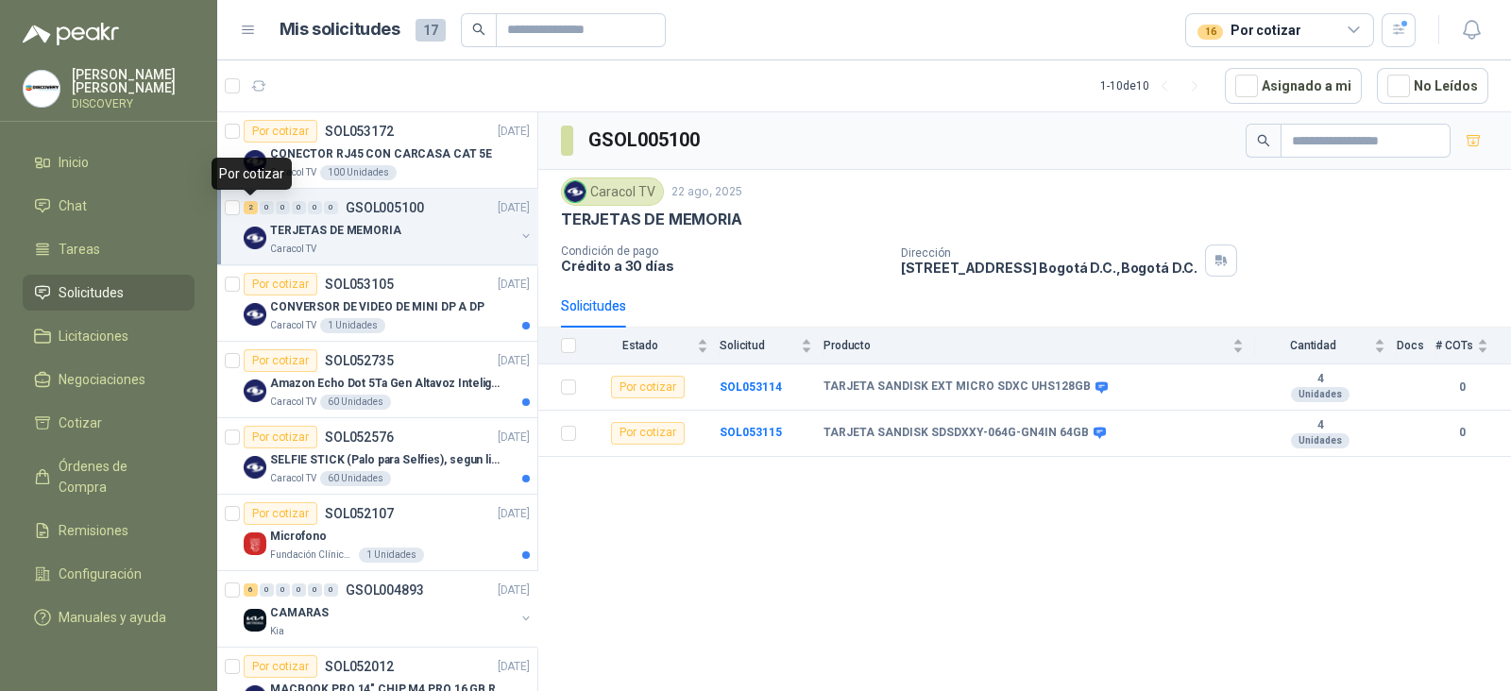
click at [252, 205] on div "2" at bounding box center [251, 207] width 14 height 13
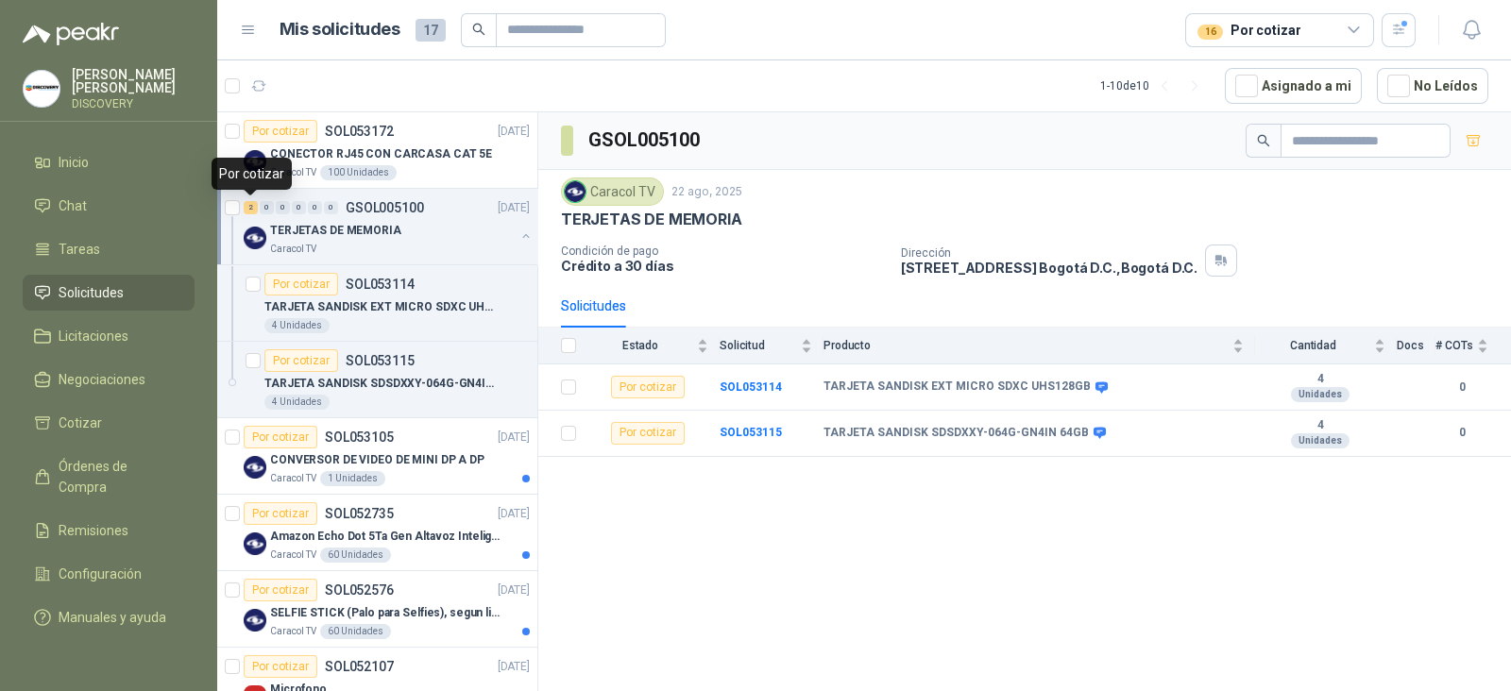
click at [252, 205] on div "2" at bounding box center [251, 207] width 14 height 13
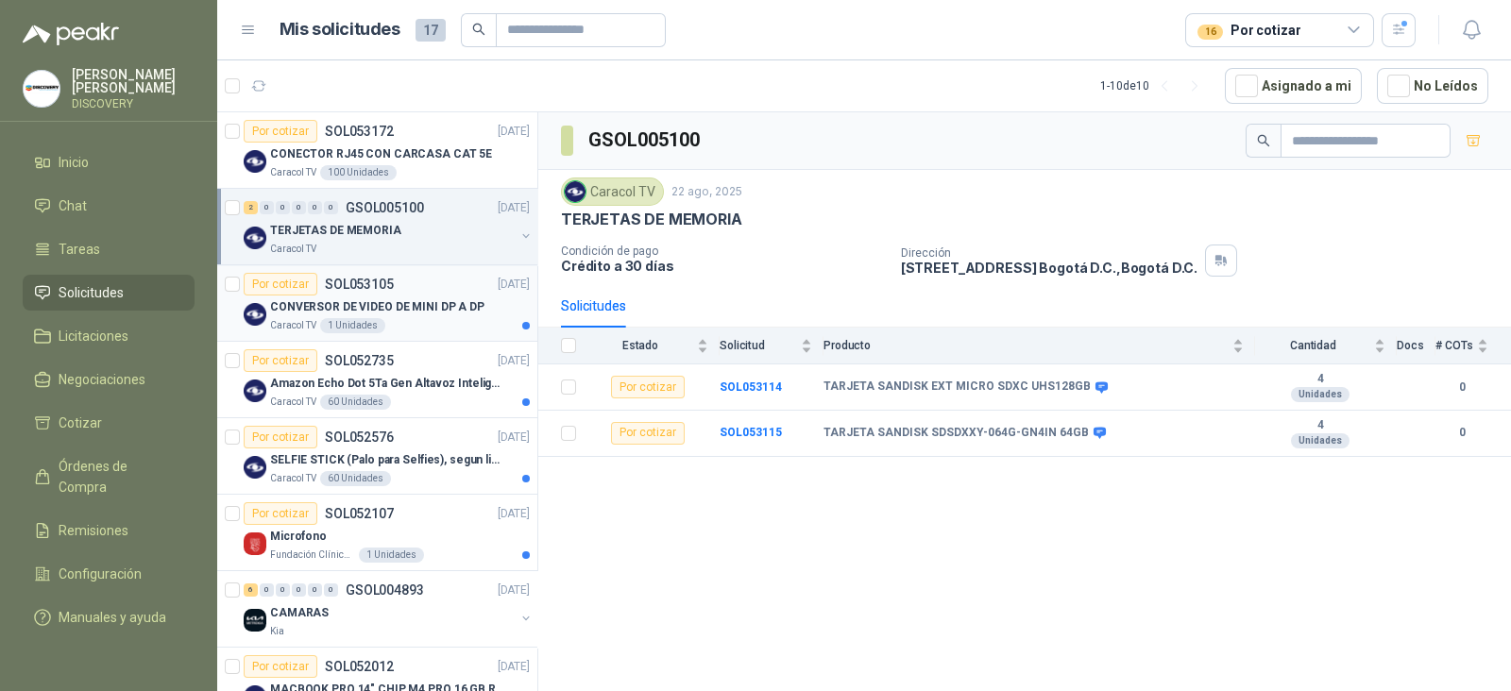
click at [420, 298] on p "CONVERSOR DE VIDEO DE MINI DP A DP" at bounding box center [377, 307] width 214 height 18
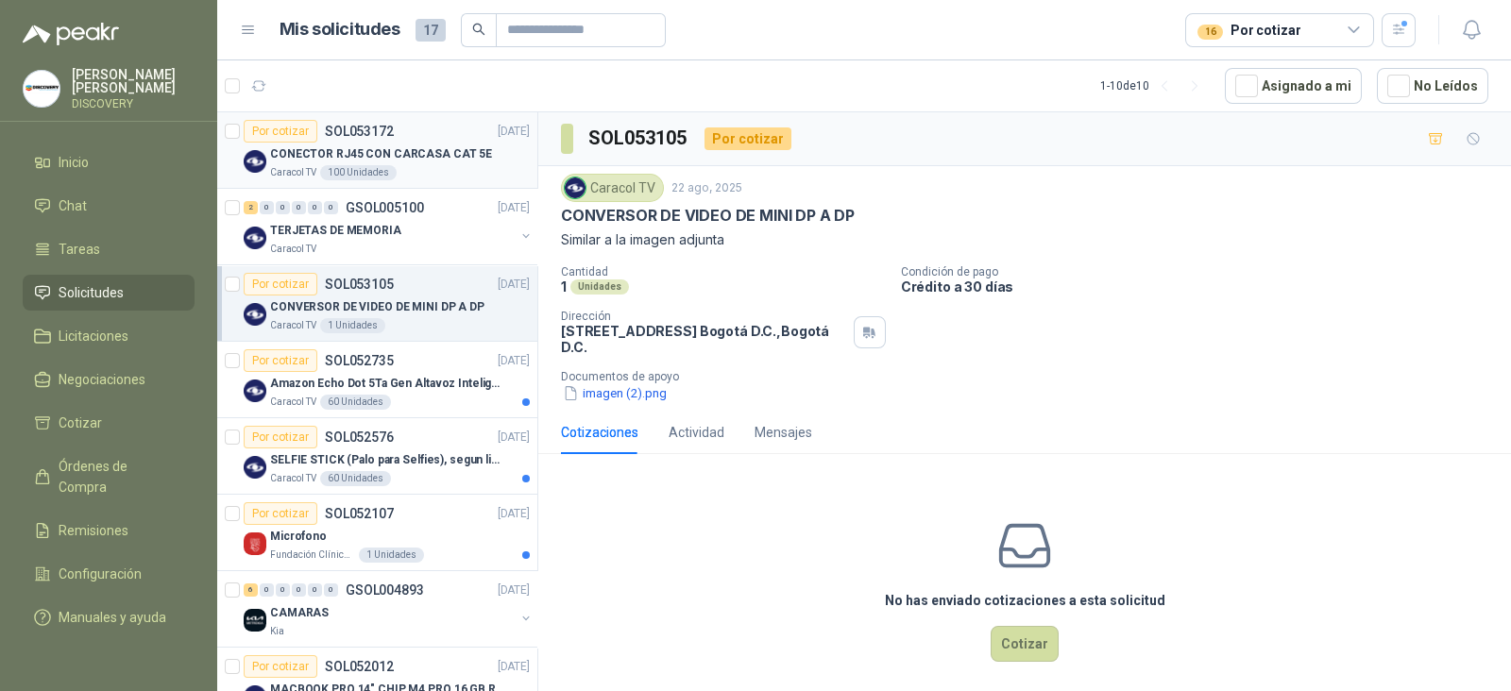
click at [428, 166] on div "Caracol TV 100 Unidades" at bounding box center [400, 172] width 260 height 15
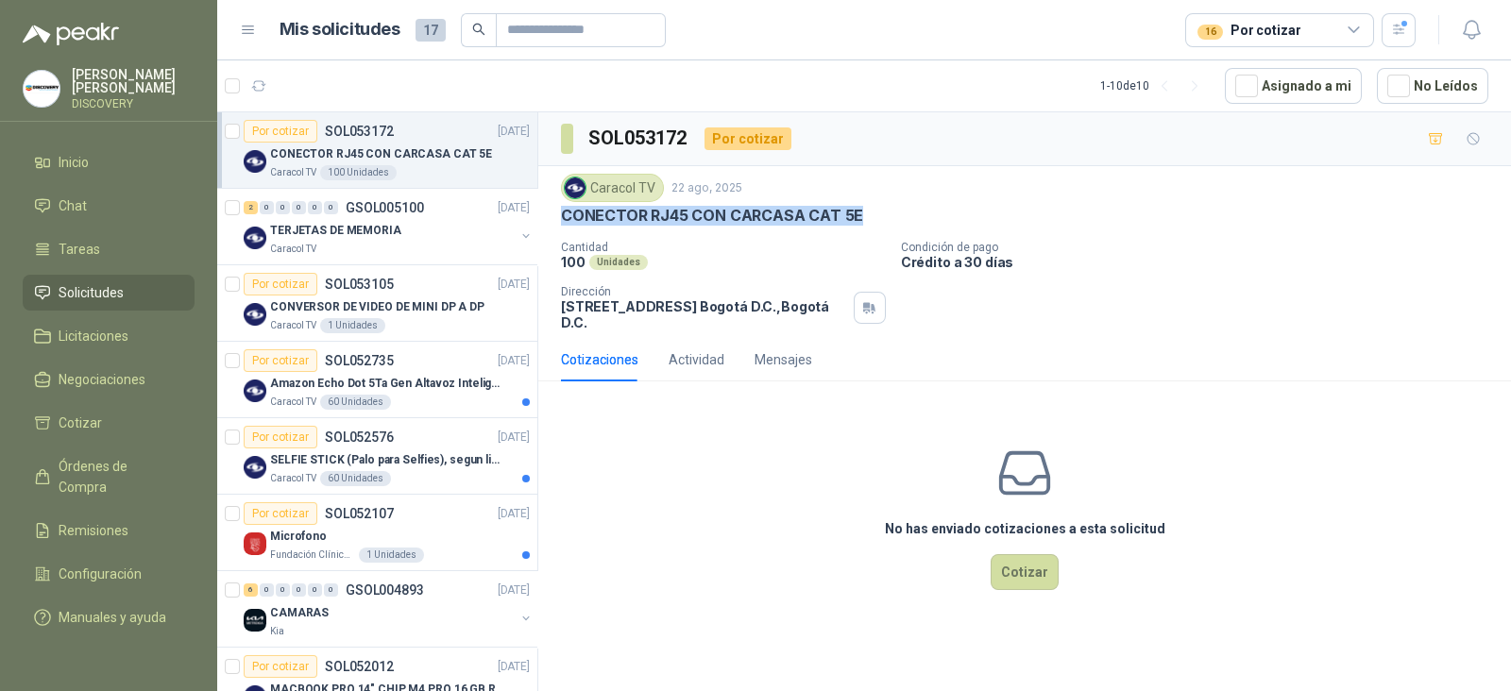
drag, startPoint x: 557, startPoint y: 214, endPoint x: 871, endPoint y: 213, distance: 313.6
click at [871, 213] on div "Caracol TV [DATE] CONECTOR RJ45 CON CARCASA CAT 5E Cantidad 100 Unidades Condic…" at bounding box center [1024, 252] width 973 height 172
copy p "CONECTOR RJ45 CON CARCASA CAT 5E"
click at [694, 366] on div "Actividad" at bounding box center [697, 359] width 56 height 21
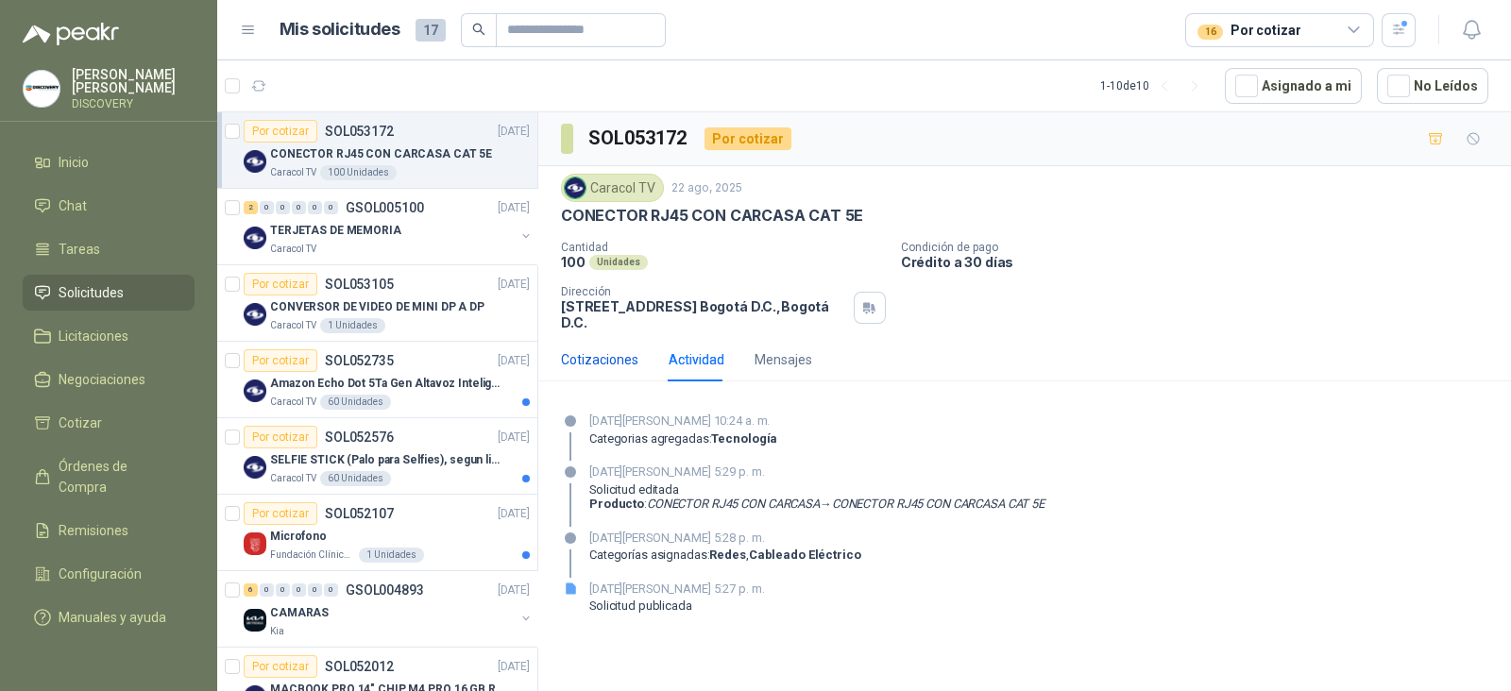
click at [614, 351] on div "Cotizaciones" at bounding box center [599, 359] width 77 height 21
